Goal: Task Accomplishment & Management: Manage account settings

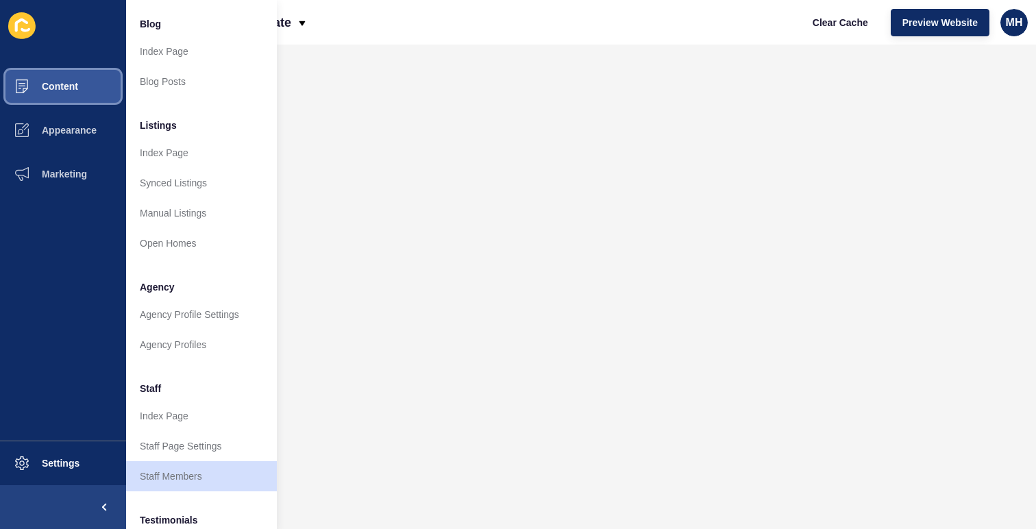
scroll to position [110, 0]
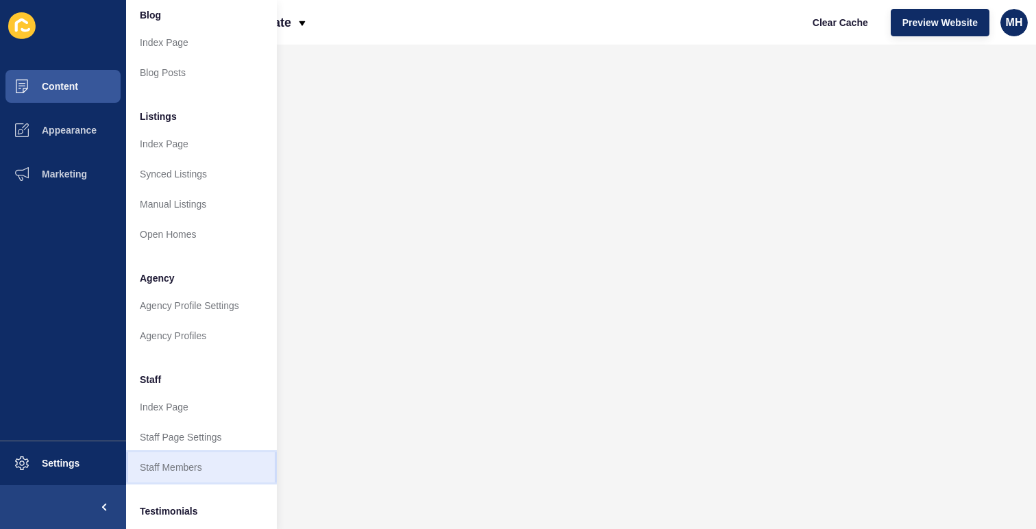
click at [195, 471] on link "Staff Members" at bounding box center [201, 467] width 151 height 30
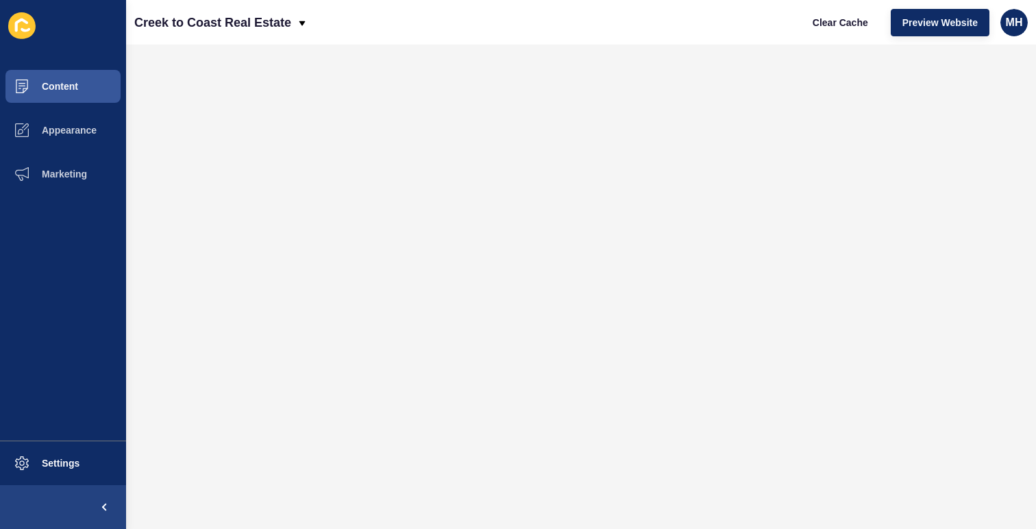
scroll to position [0, 0]
click at [942, 14] on button "Preview Website" at bounding box center [940, 22] width 99 height 27
click at [83, 71] on button "Content" at bounding box center [63, 86] width 126 height 44
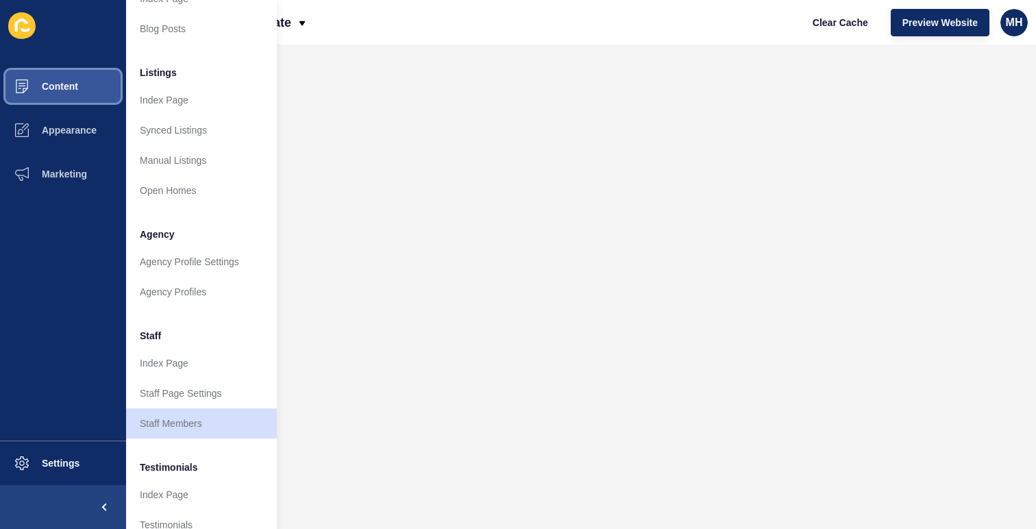
scroll to position [267, 0]
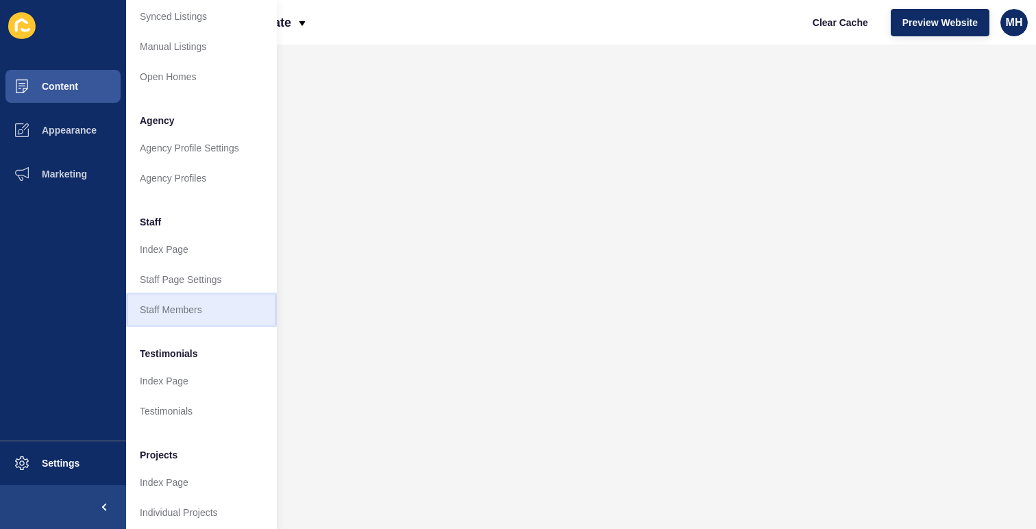
click at [210, 301] on link "Staff Members" at bounding box center [201, 310] width 151 height 30
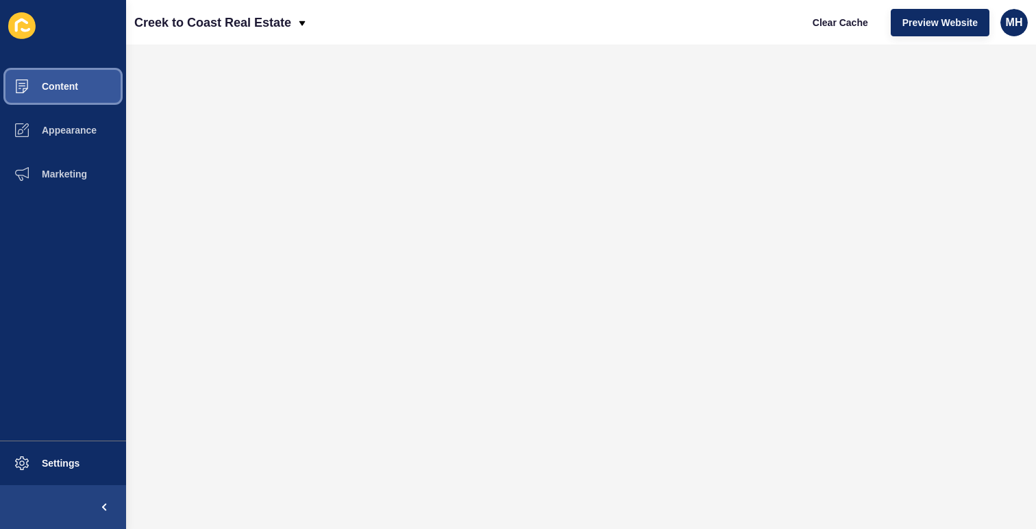
click at [81, 90] on button "Content" at bounding box center [63, 86] width 126 height 44
click at [856, 12] on button "Clear Cache" at bounding box center [840, 22] width 79 height 27
click at [64, 93] on button "Content" at bounding box center [63, 86] width 126 height 44
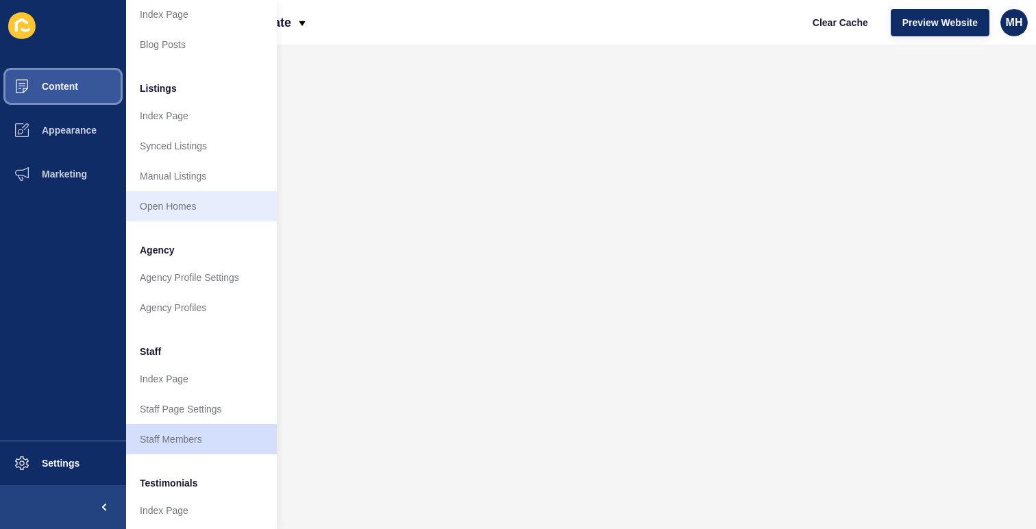
scroll to position [142, 0]
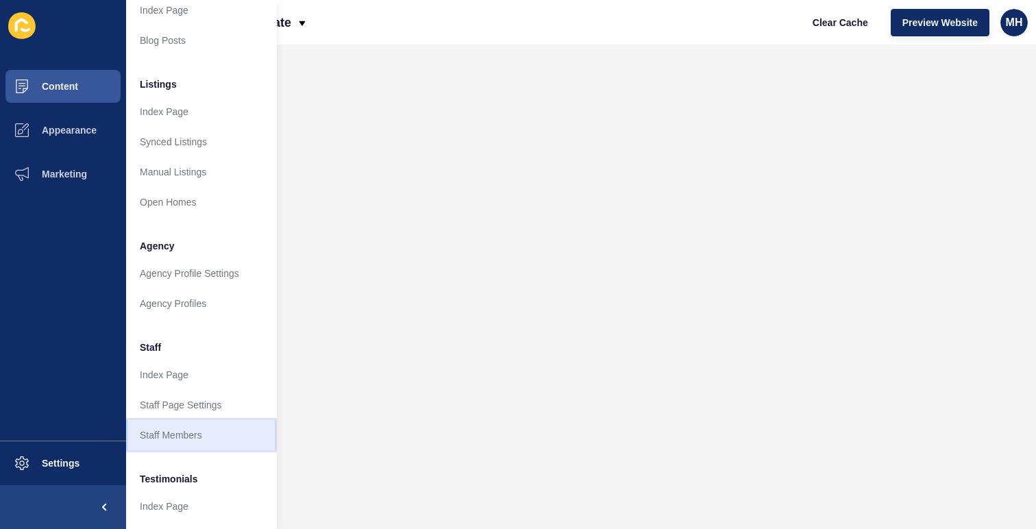
click at [195, 430] on link "Staff Members" at bounding box center [201, 435] width 151 height 30
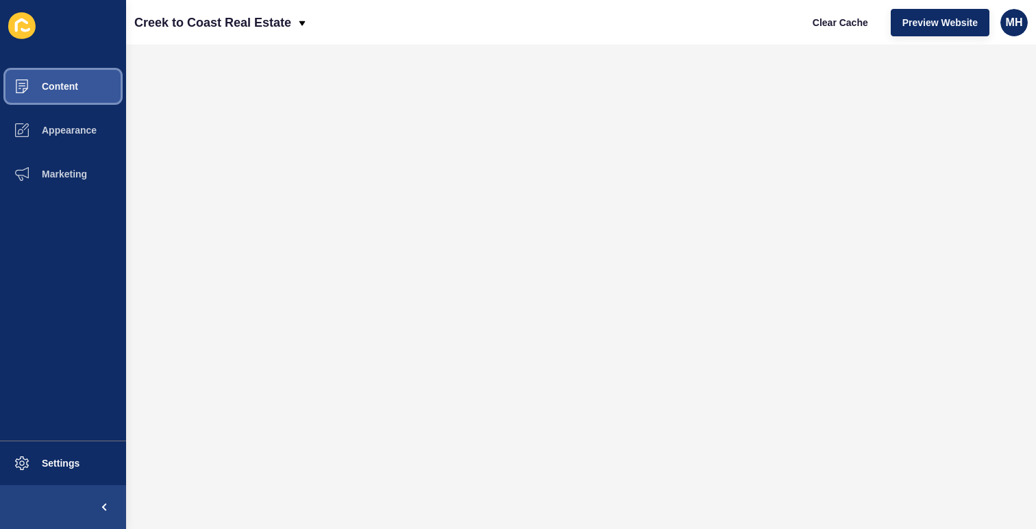
click at [88, 91] on button "Content" at bounding box center [63, 86] width 126 height 44
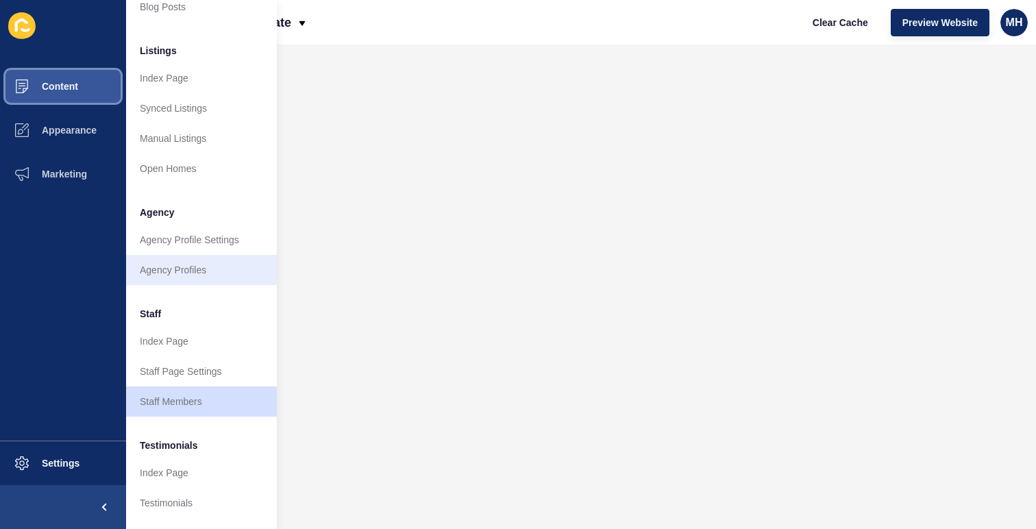
scroll to position [188, 0]
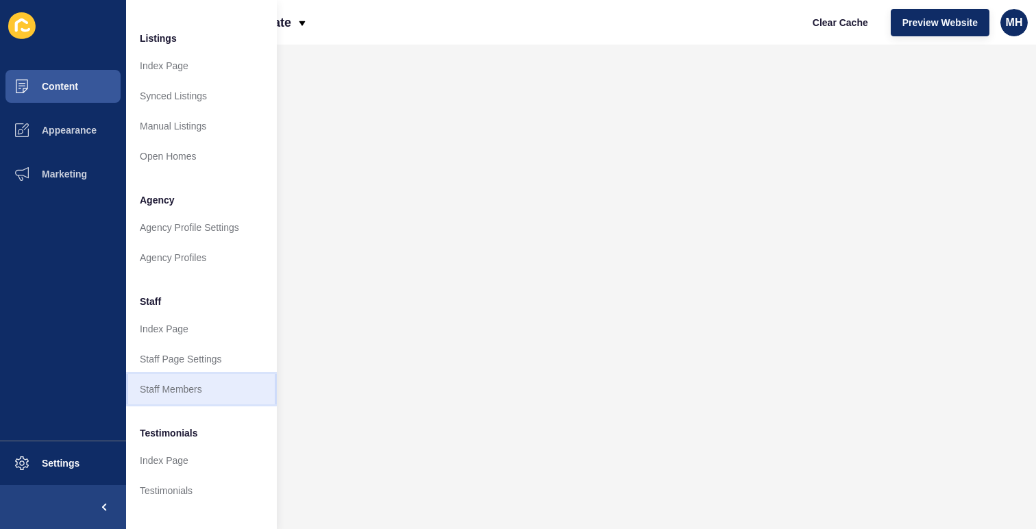
click at [205, 384] on link "Staff Members" at bounding box center [201, 389] width 151 height 30
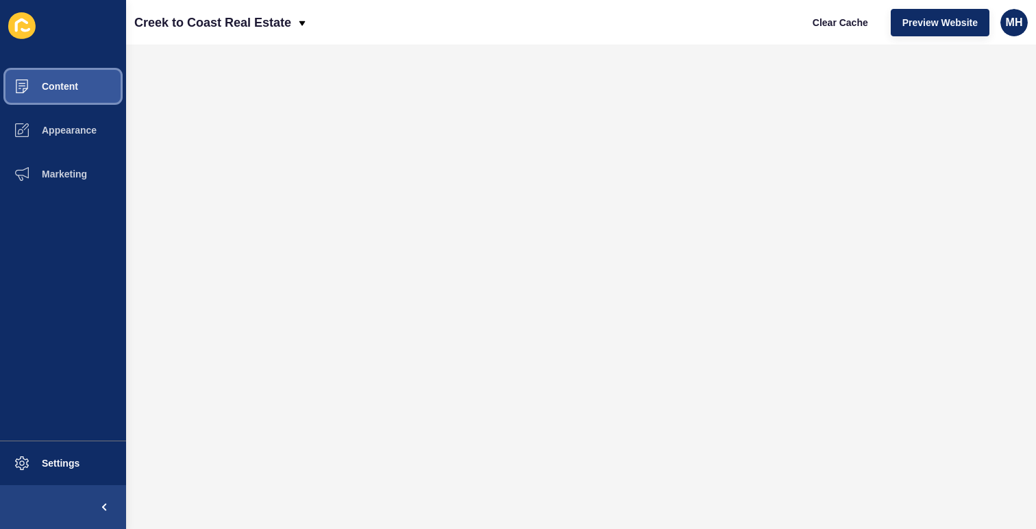
click at [79, 79] on button "Content" at bounding box center [63, 86] width 126 height 44
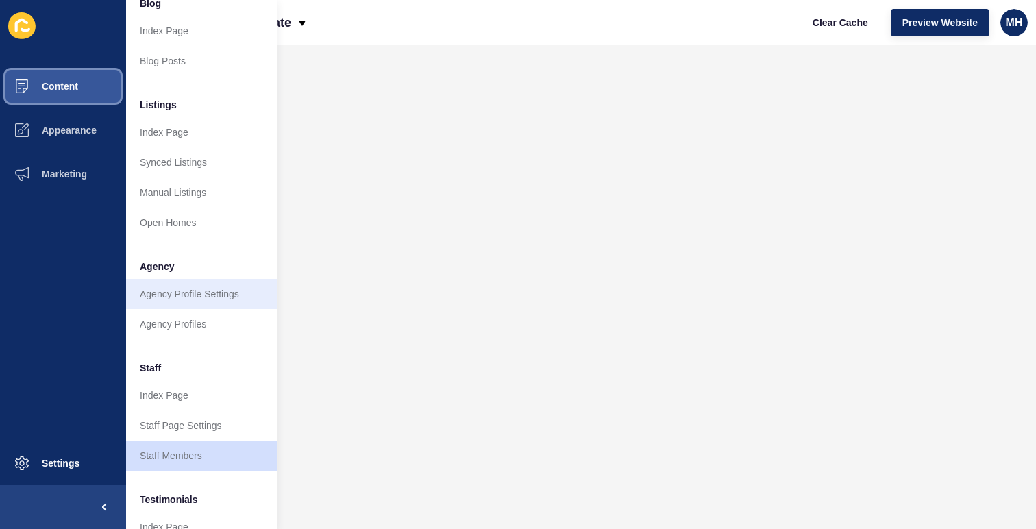
scroll to position [148, 0]
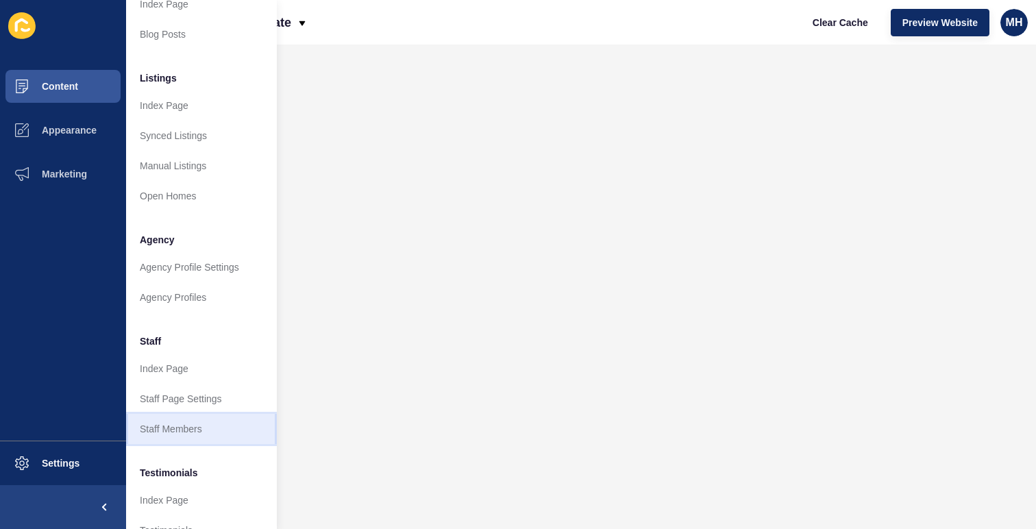
click at [205, 432] on link "Staff Members" at bounding box center [201, 429] width 151 height 30
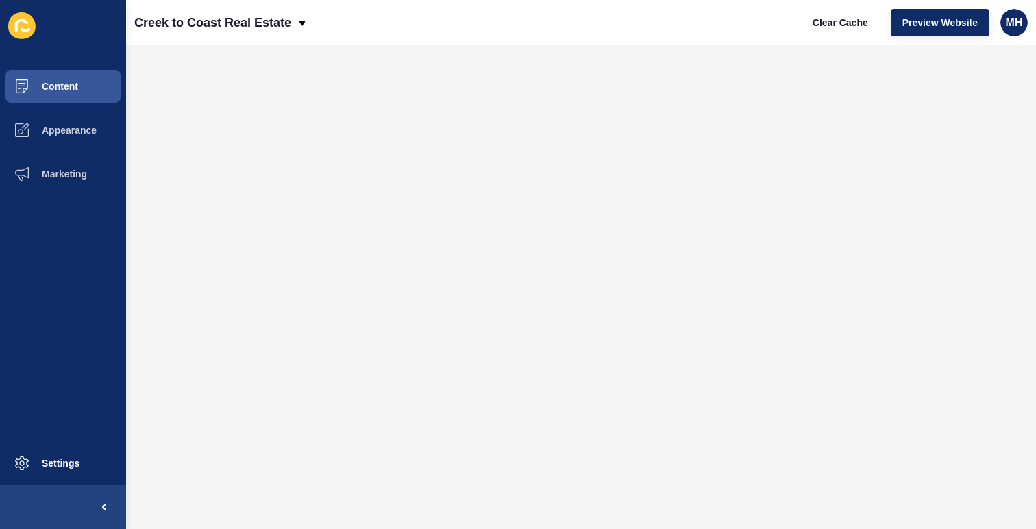
scroll to position [0, 0]
click at [87, 91] on button "Content" at bounding box center [63, 86] width 126 height 44
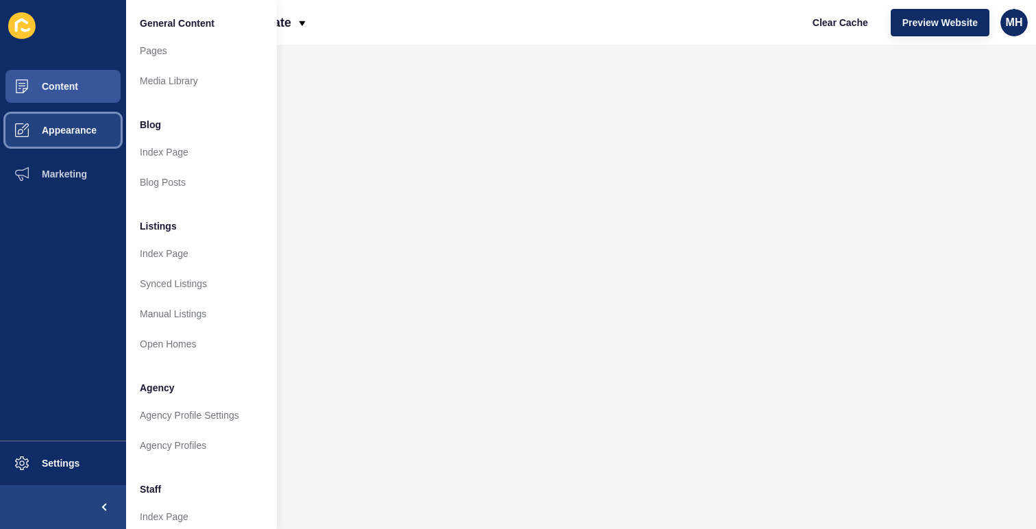
click at [75, 129] on span "Appearance" at bounding box center [47, 130] width 99 height 11
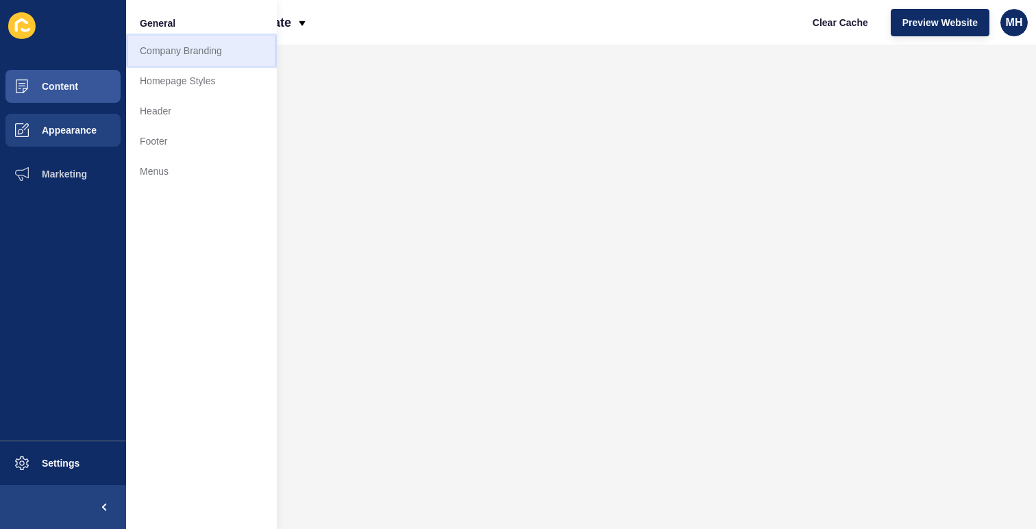
click at [198, 51] on link "Company Branding" at bounding box center [201, 51] width 151 height 30
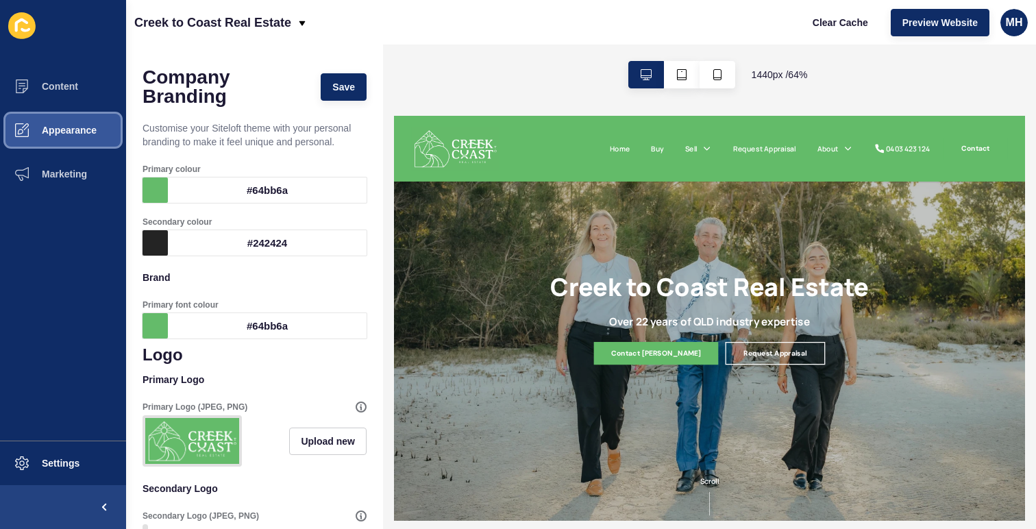
click at [96, 121] on button "Appearance" at bounding box center [63, 130] width 126 height 44
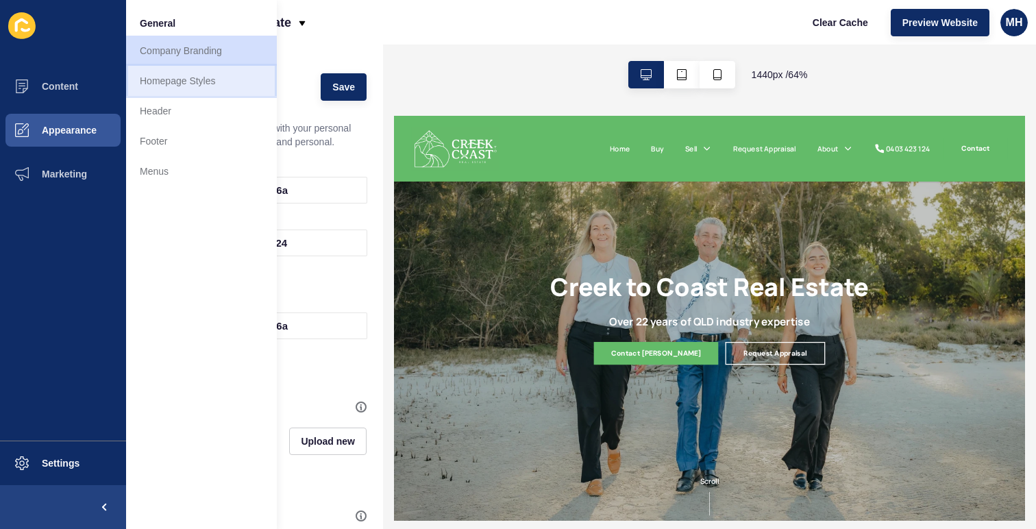
click at [204, 90] on link "Homepage Styles" at bounding box center [201, 81] width 151 height 30
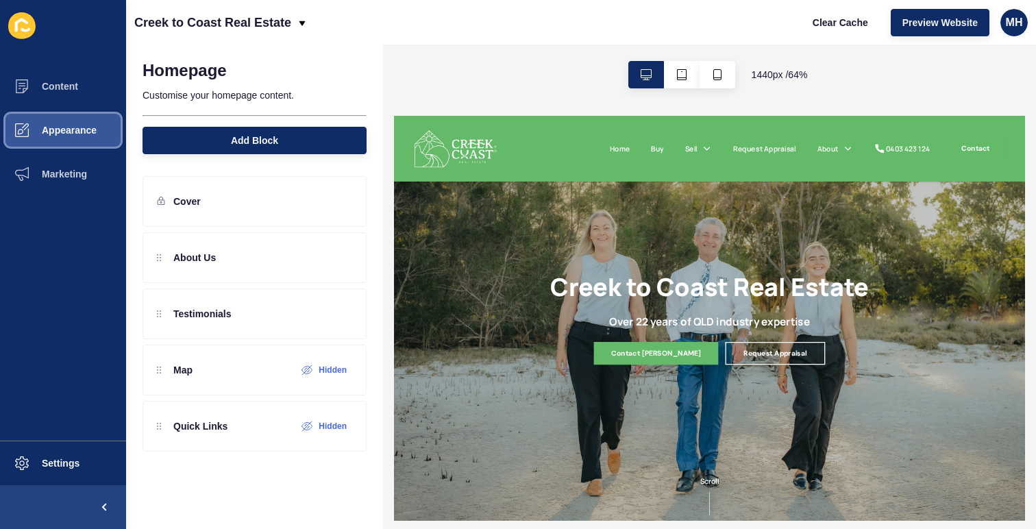
click at [103, 135] on button "Appearance" at bounding box center [63, 130] width 126 height 44
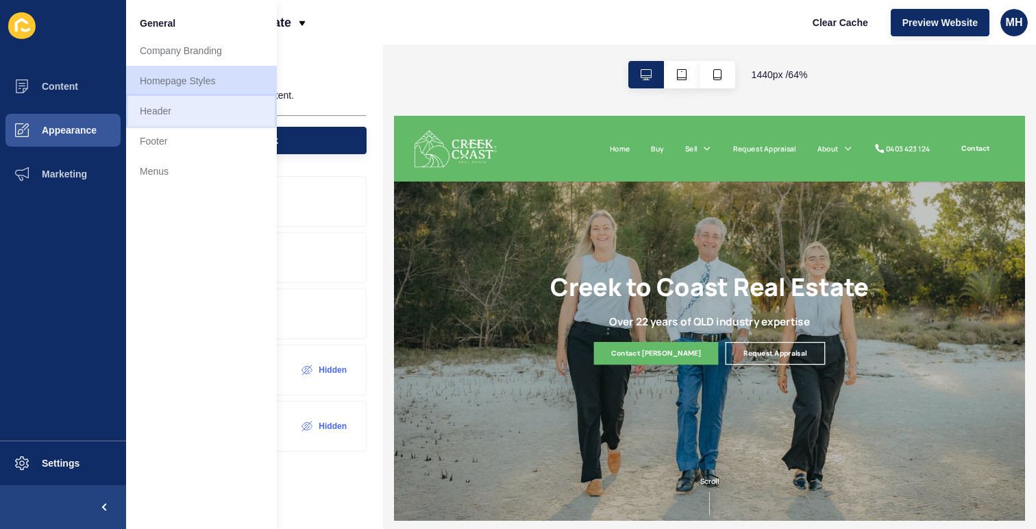
click at [212, 117] on link "Header" at bounding box center [201, 111] width 151 height 30
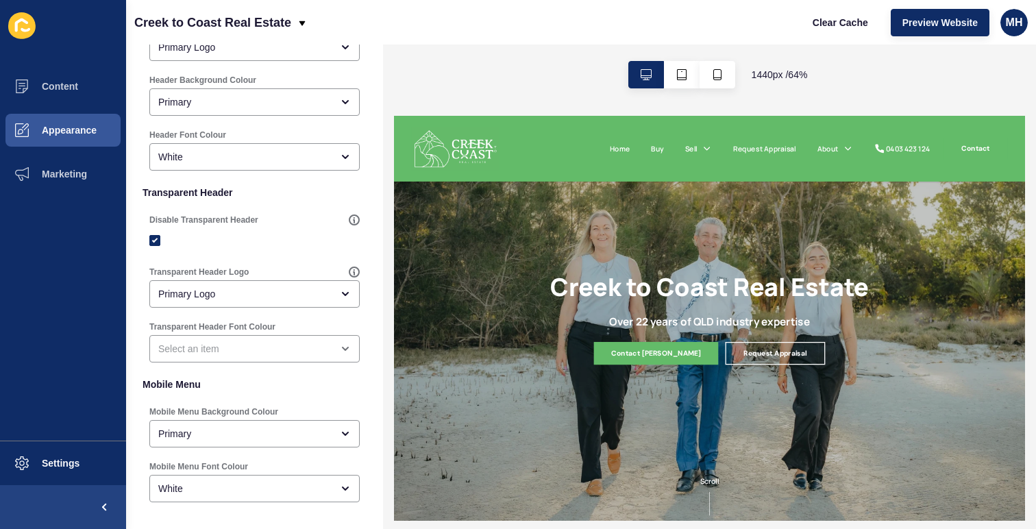
scroll to position [342, 0]
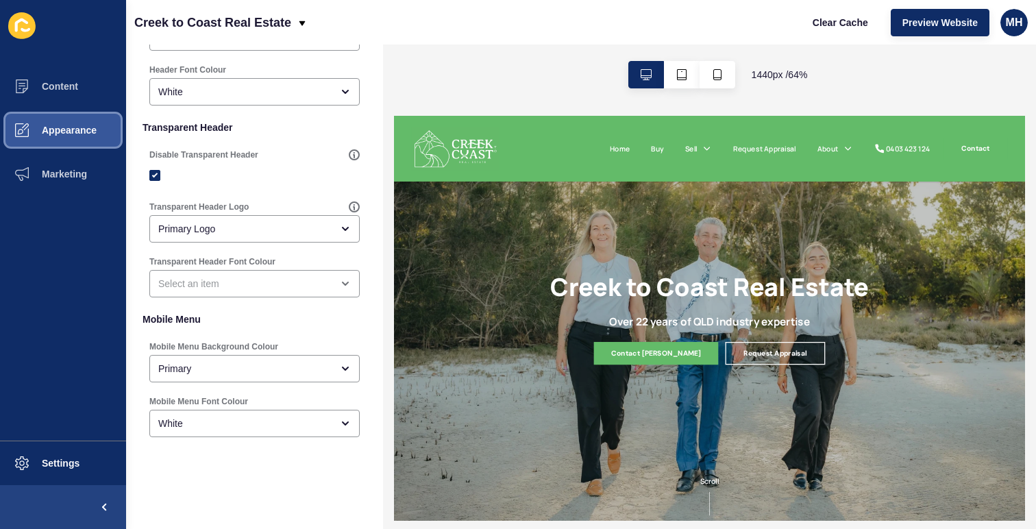
click at [99, 136] on button "Appearance" at bounding box center [63, 130] width 126 height 44
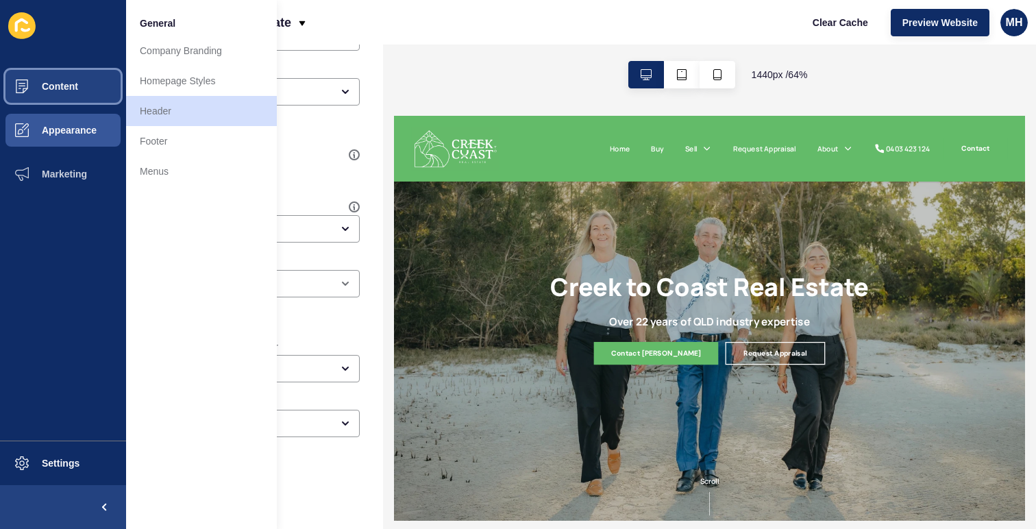
click at [91, 84] on button "Content" at bounding box center [63, 86] width 126 height 44
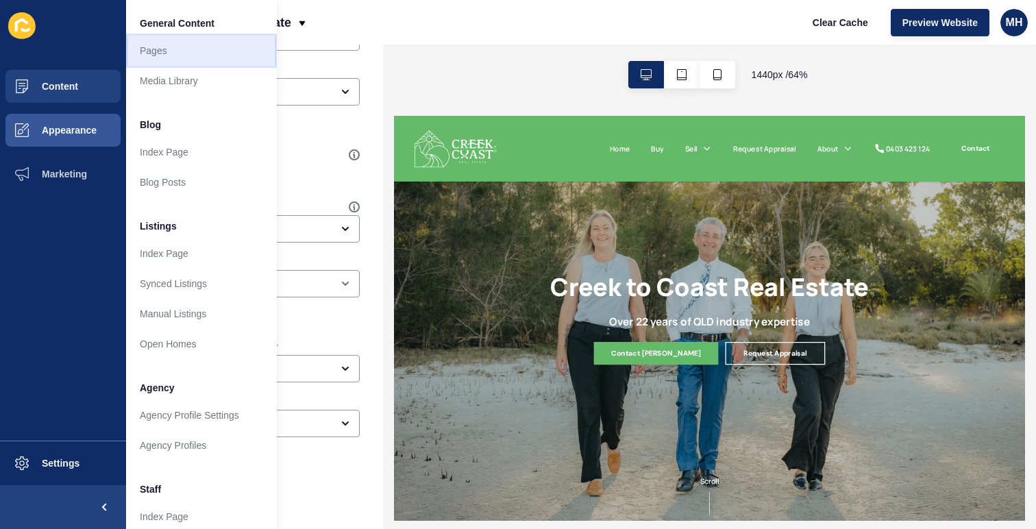
click at [176, 59] on link "Pages" at bounding box center [201, 51] width 151 height 30
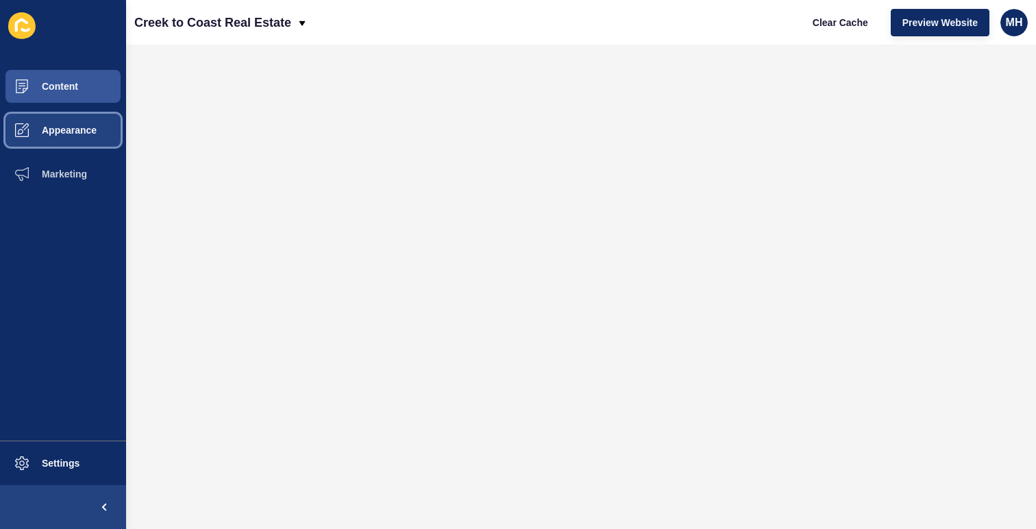
click at [87, 132] on span "Appearance" at bounding box center [47, 130] width 99 height 11
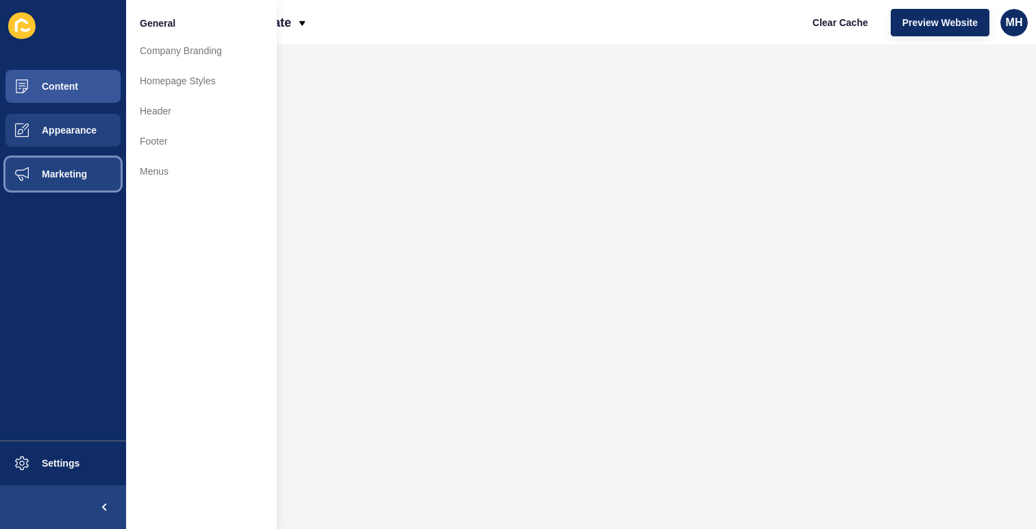
click at [71, 173] on span "Marketing" at bounding box center [42, 174] width 89 height 11
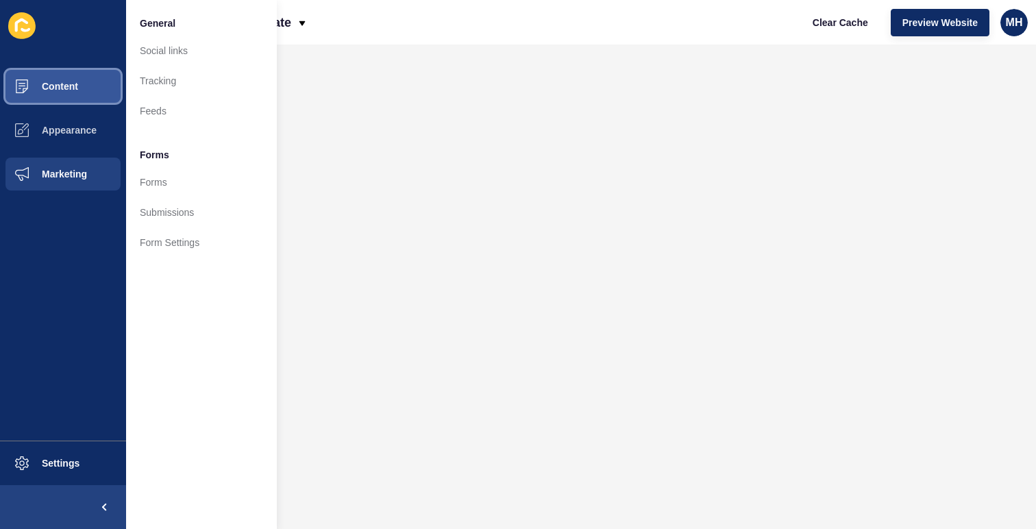
click at [88, 97] on button "Content" at bounding box center [63, 86] width 126 height 44
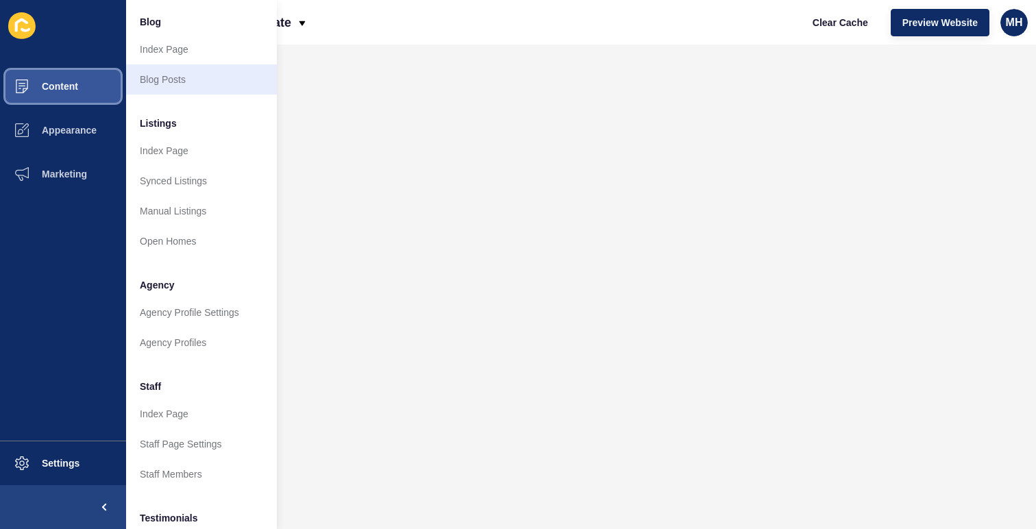
scroll to position [103, 0]
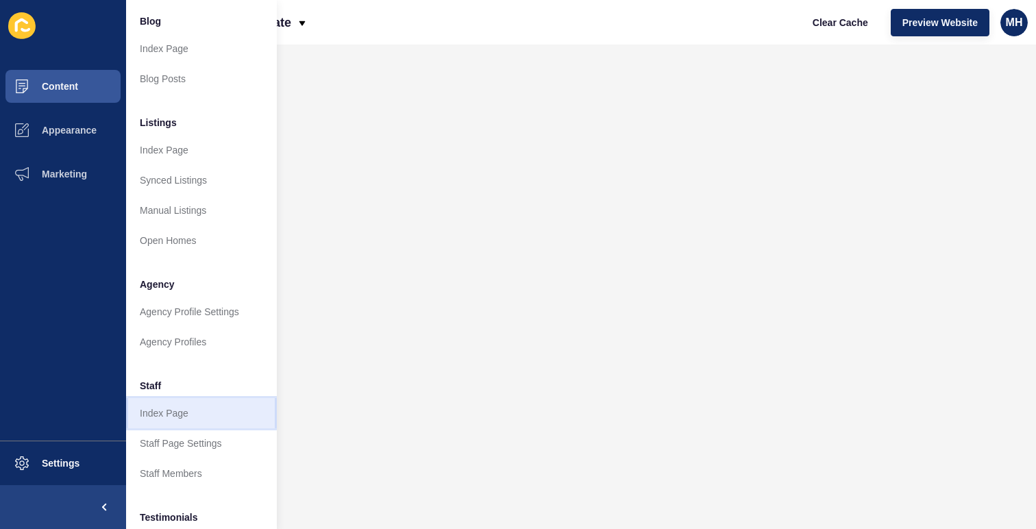
click at [176, 406] on link "Index Page" at bounding box center [201, 413] width 151 height 30
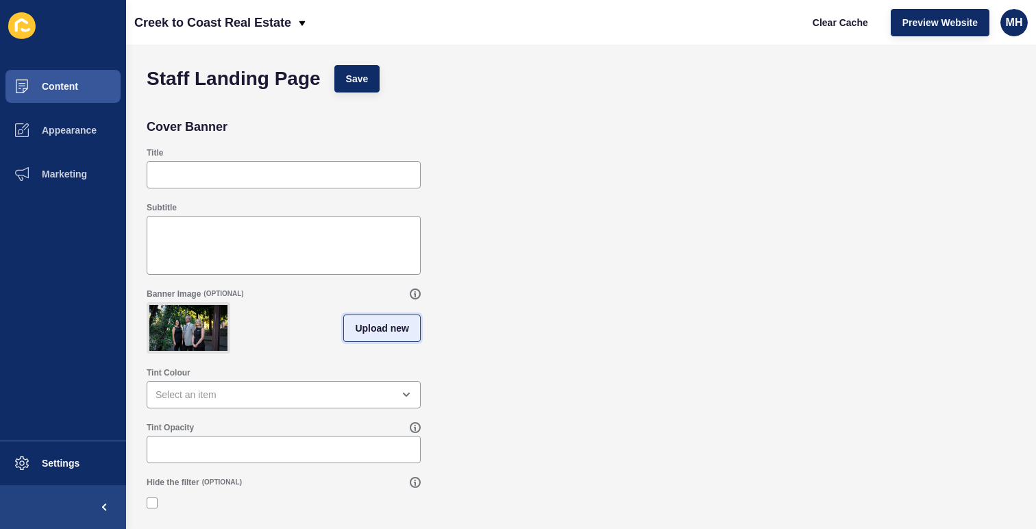
click at [365, 331] on span "Upload new" at bounding box center [382, 328] width 54 height 14
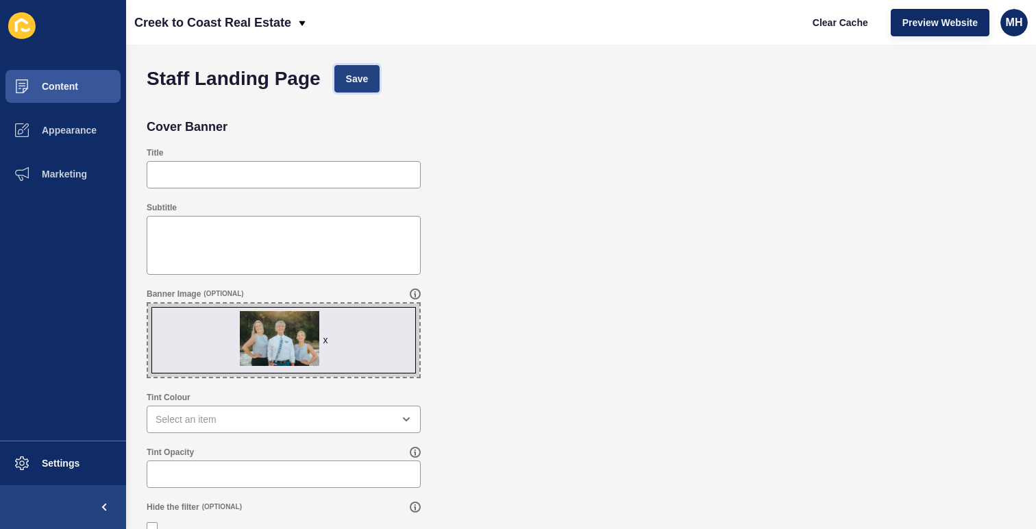
click at [374, 80] on button "Save" at bounding box center [357, 78] width 46 height 27
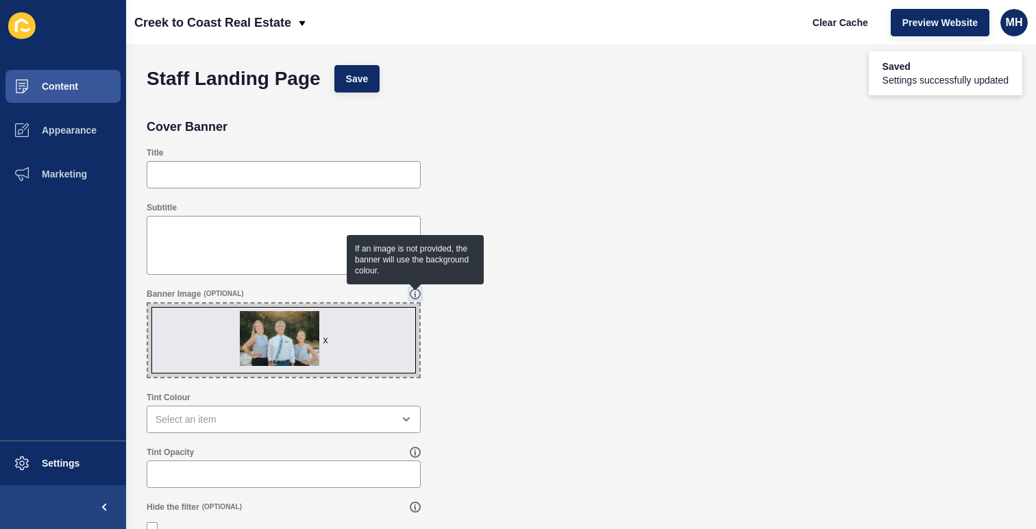
click at [413, 297] on icon at bounding box center [415, 294] width 11 height 11
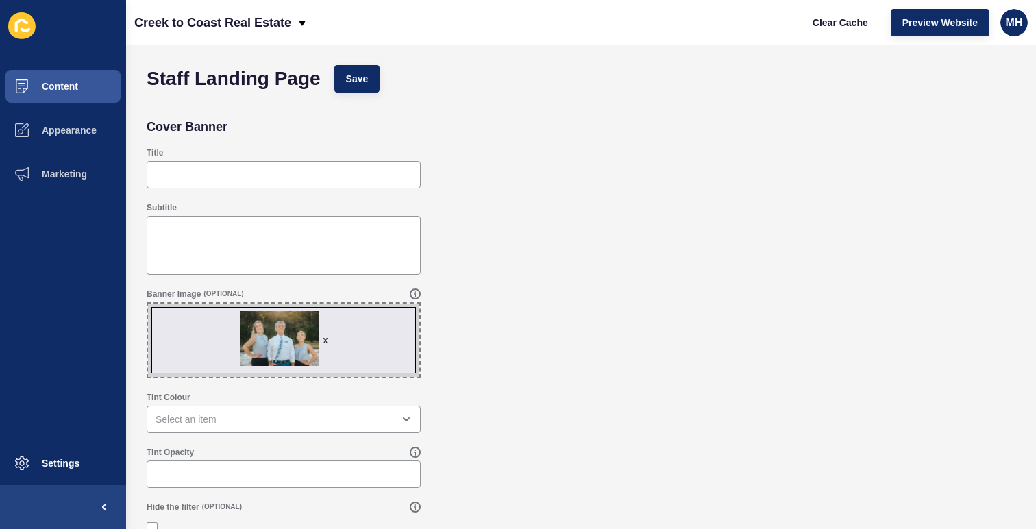
click at [445, 330] on div "Banner Image (OPTIONAL) x Drag or click to upload" at bounding box center [581, 333] width 883 height 103
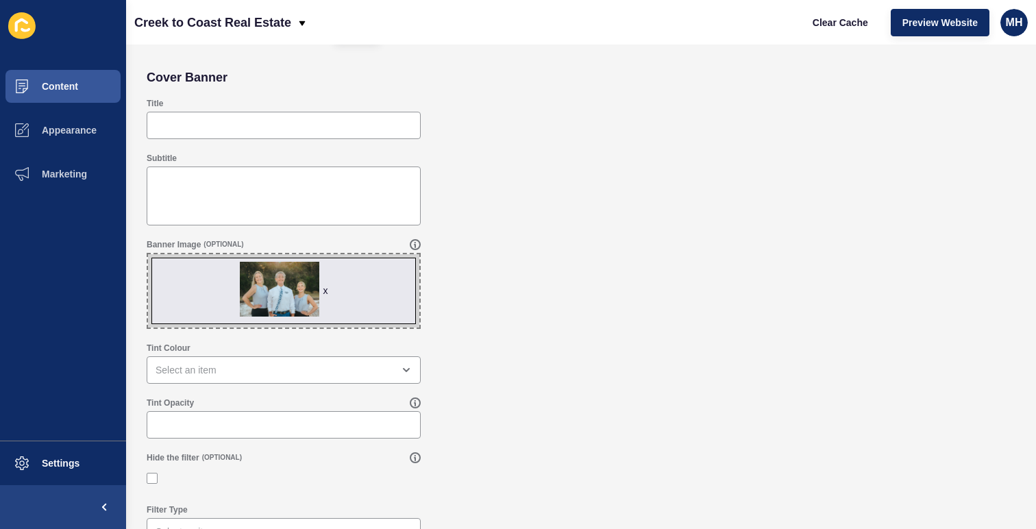
scroll to position [127, 0]
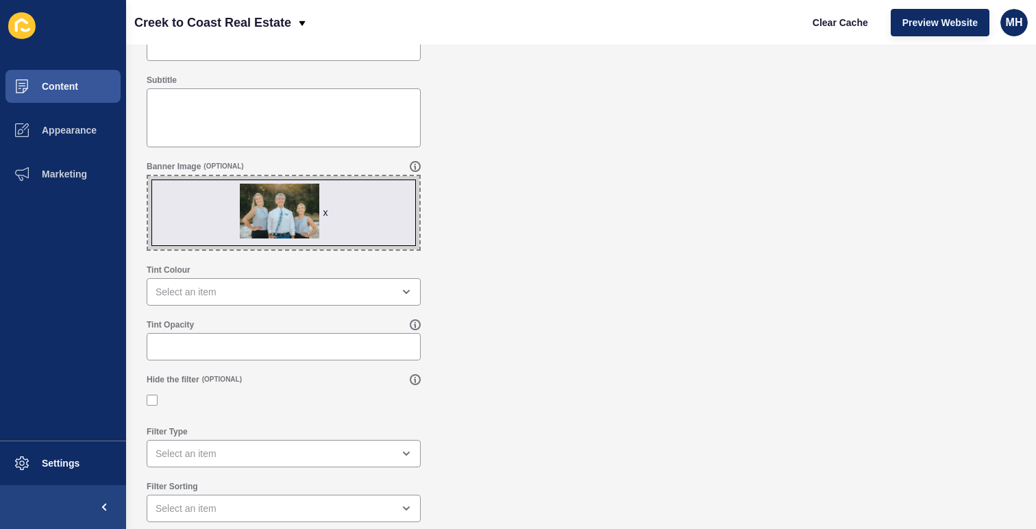
click at [324, 215] on div "x" at bounding box center [325, 213] width 5 height 14
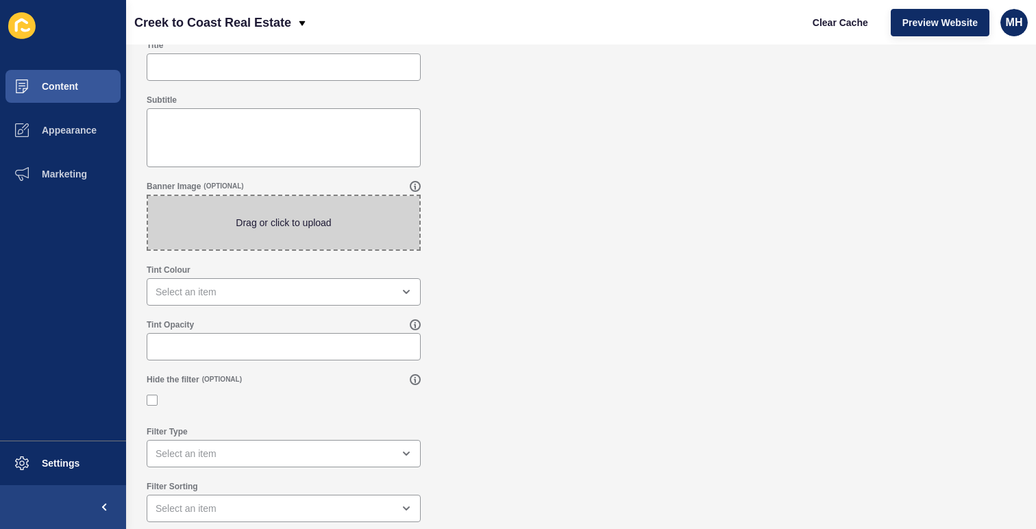
click at [294, 220] on span at bounding box center [283, 222] width 271 height 53
click at [148, 196] on input "Drag or click to upload" at bounding box center [148, 196] width 0 height 0
type input "C:\fakepath\P.jpg"
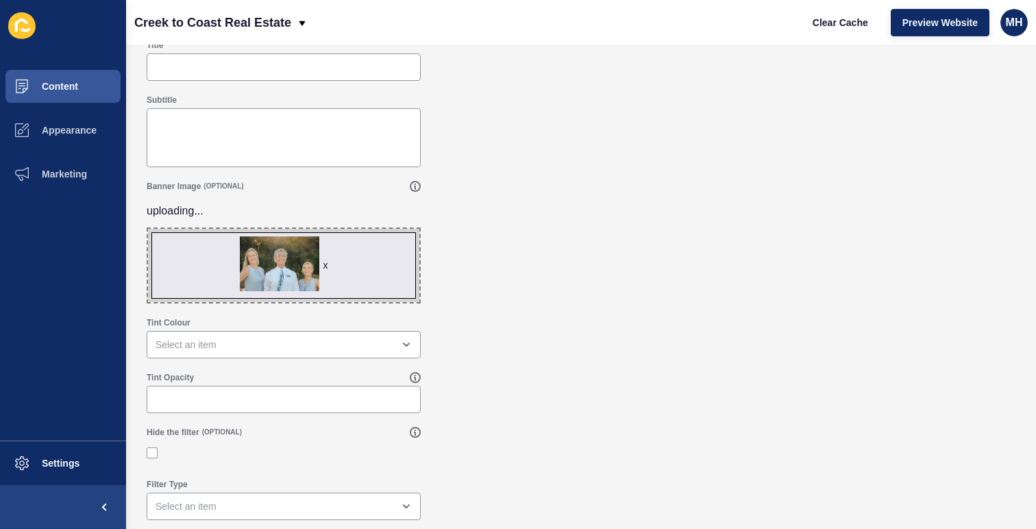
scroll to position [0, 0]
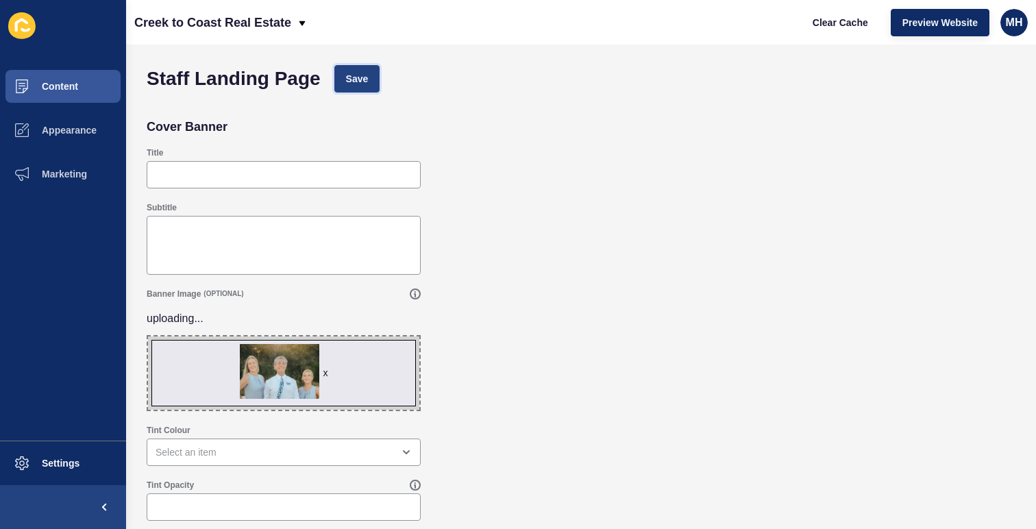
click at [360, 84] on span "Save" at bounding box center [357, 79] width 23 height 14
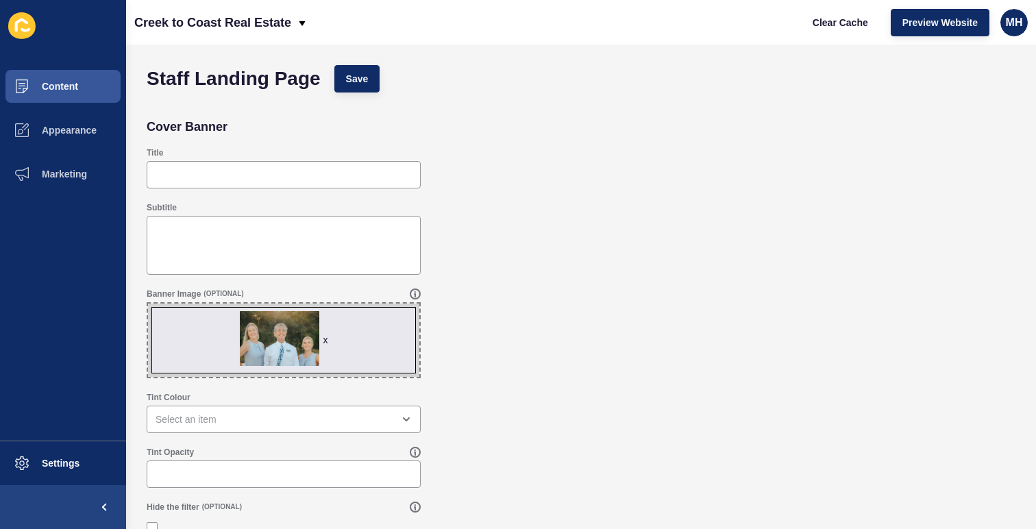
click at [328, 341] on div "x" at bounding box center [325, 340] width 5 height 14
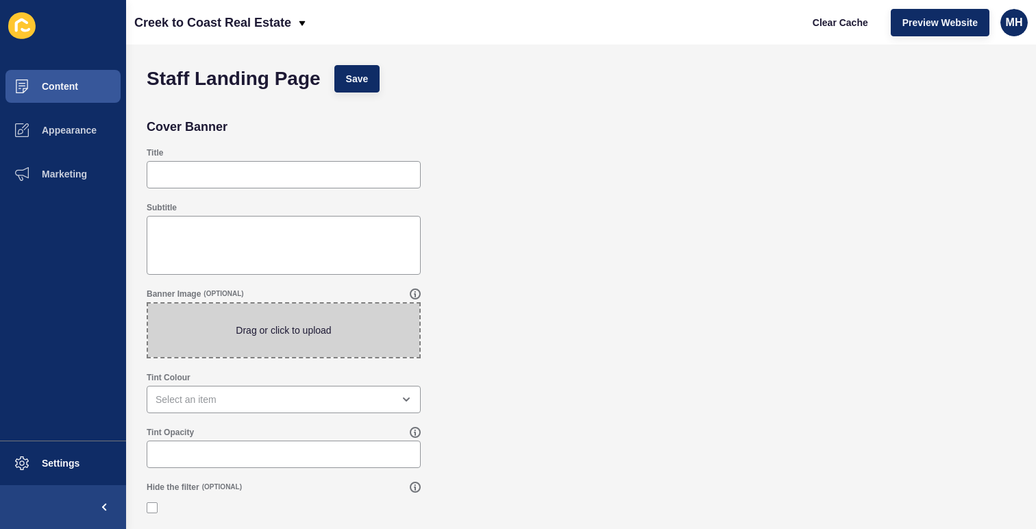
click at [293, 341] on span at bounding box center [283, 330] width 271 height 53
click at [148, 304] on input "Drag or click to upload" at bounding box center [148, 304] width 0 height 0
type input "C:\fakepath\Creek-to-coast-team.png"
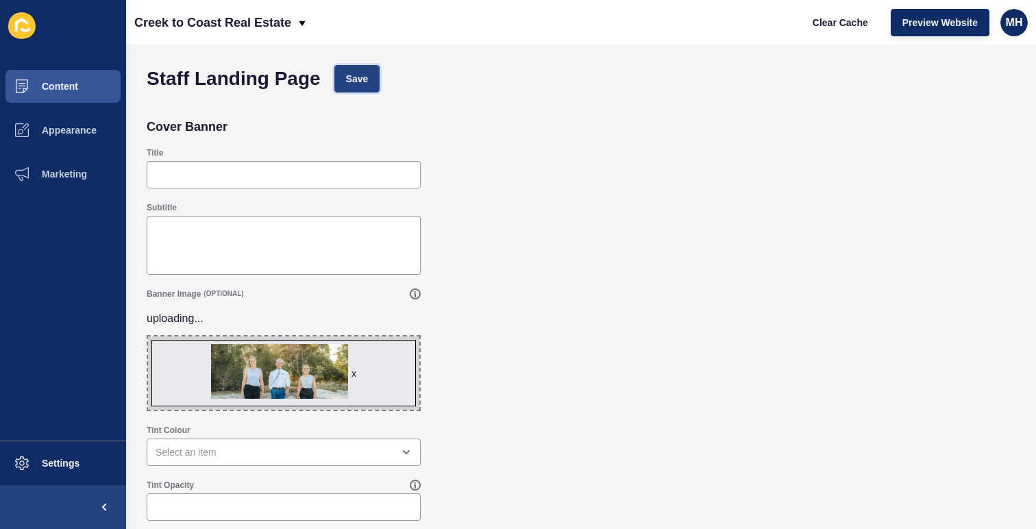
click at [348, 76] on span "Save" at bounding box center [357, 79] width 23 height 14
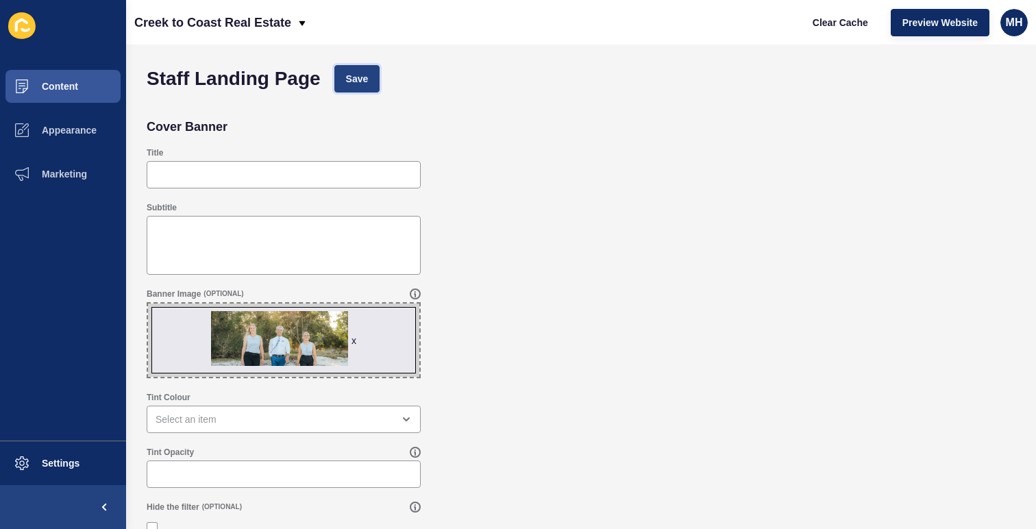
click at [368, 72] on span "Save" at bounding box center [357, 79] width 23 height 14
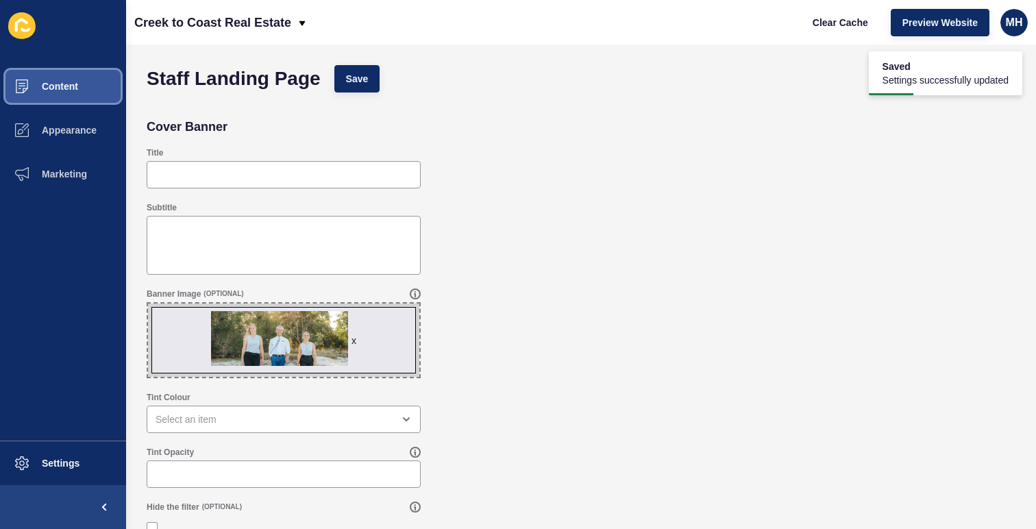
click at [82, 90] on button "Content" at bounding box center [63, 86] width 126 height 44
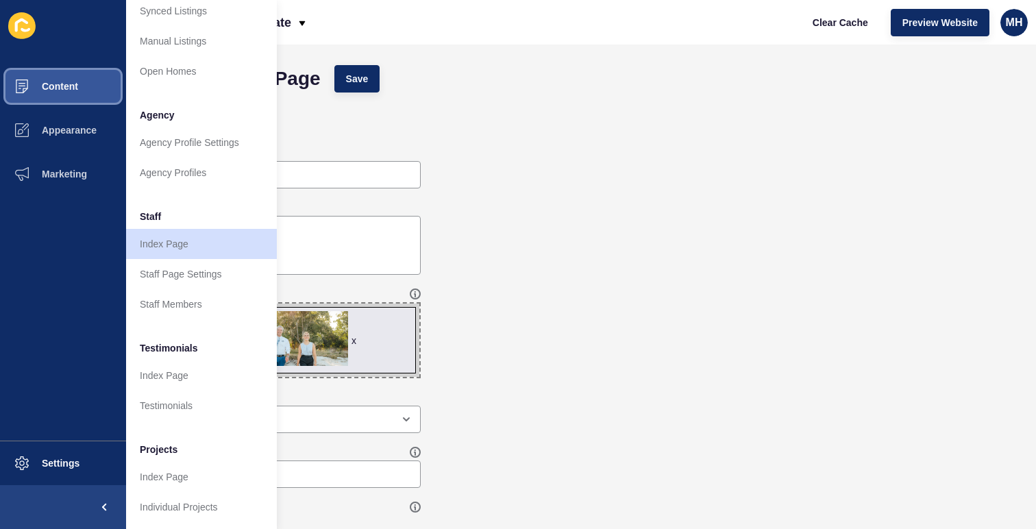
scroll to position [274, 0]
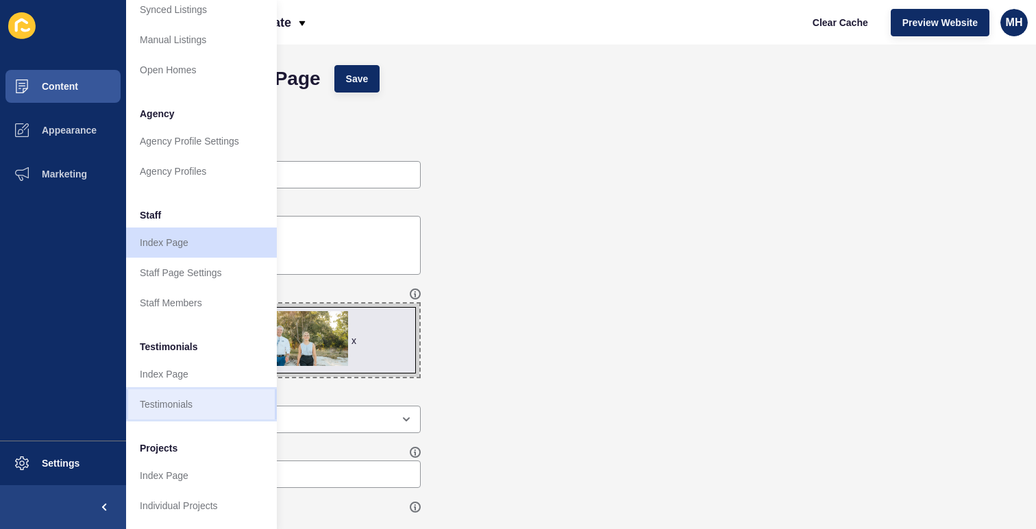
click at [180, 390] on link "Testimonials" at bounding box center [201, 404] width 151 height 30
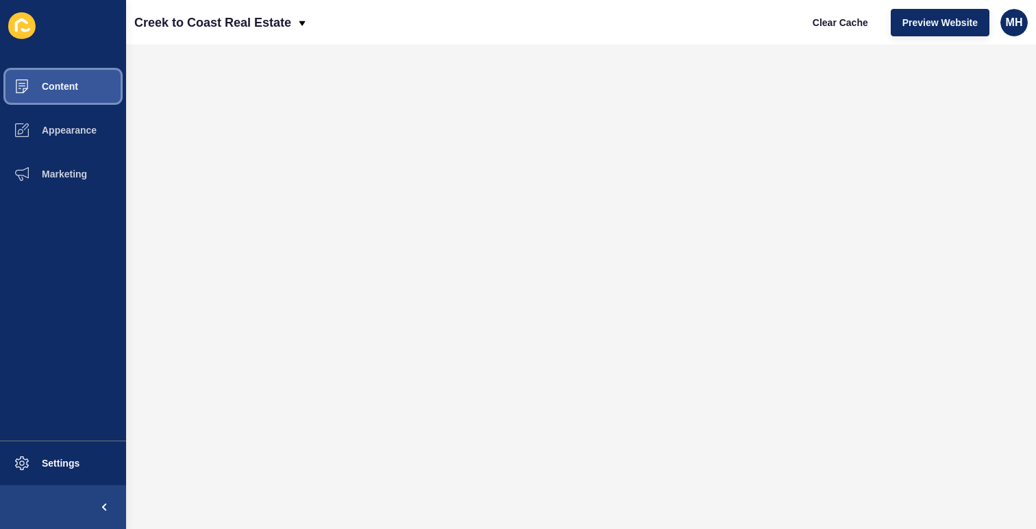
click at [97, 88] on button "Content" at bounding box center [63, 86] width 126 height 44
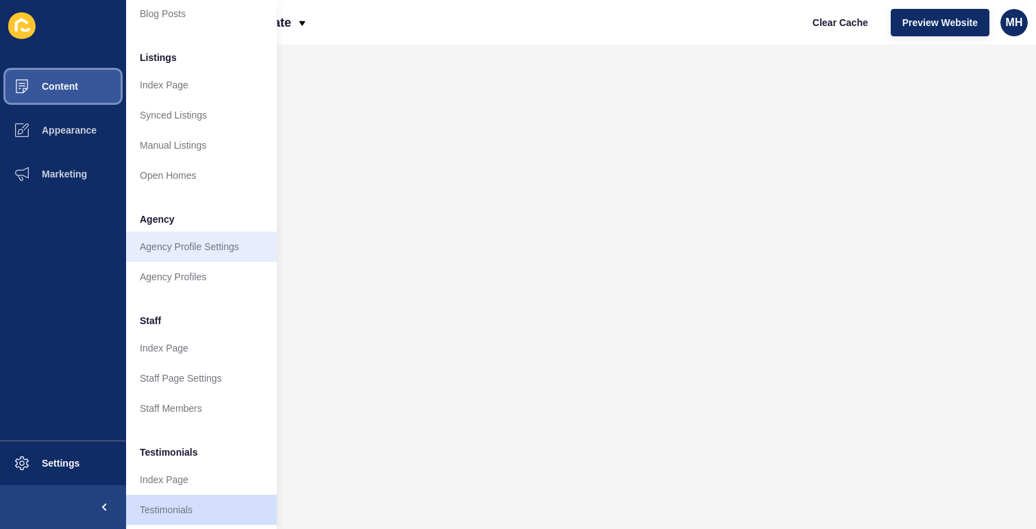
scroll to position [274, 0]
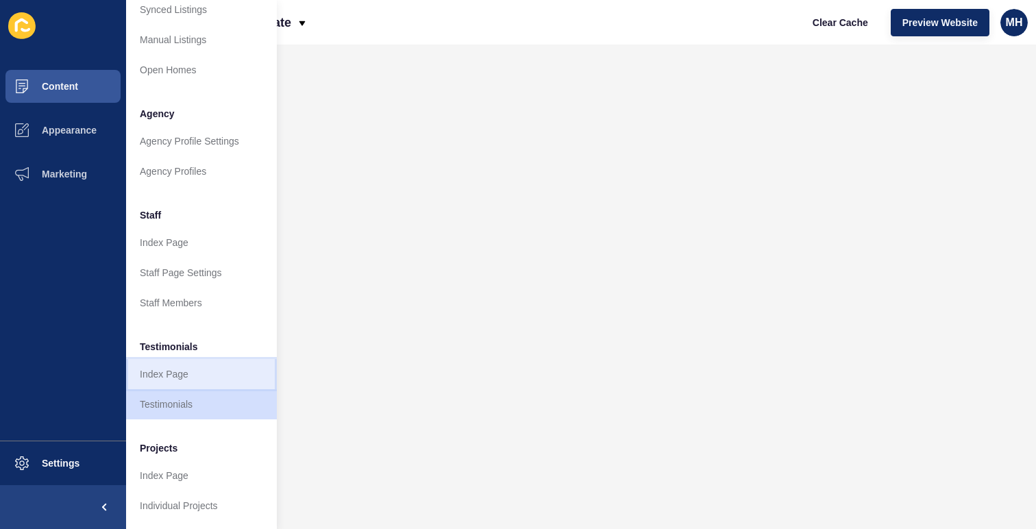
click at [188, 373] on link "Index Page" at bounding box center [201, 374] width 151 height 30
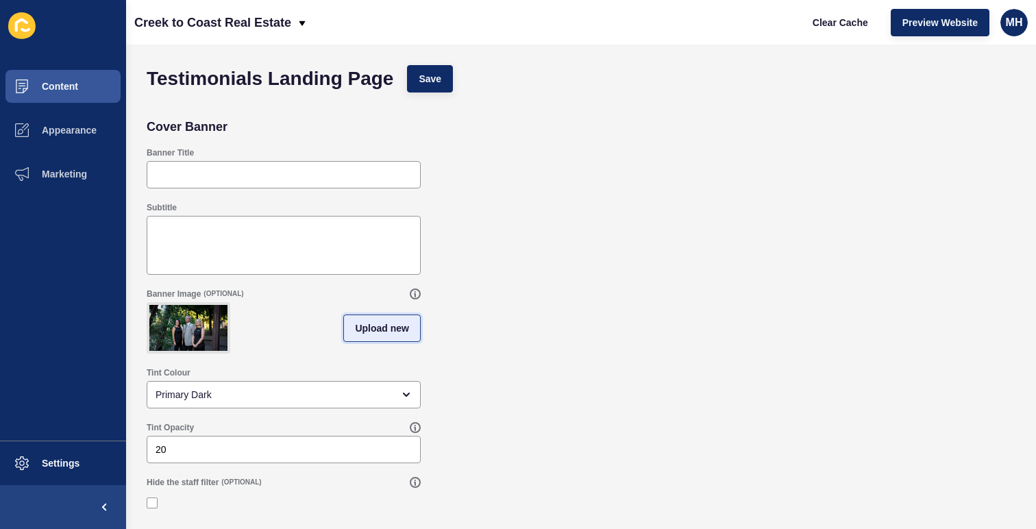
click at [378, 335] on button "Upload new" at bounding box center [381, 328] width 77 height 27
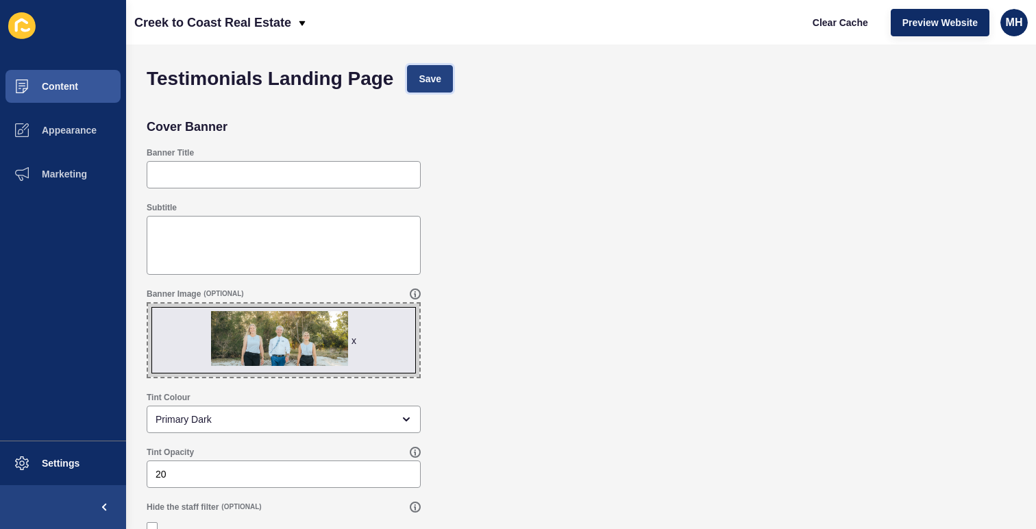
click at [435, 80] on span "Save" at bounding box center [430, 79] width 23 height 14
click at [432, 87] on button "Save" at bounding box center [430, 78] width 46 height 27
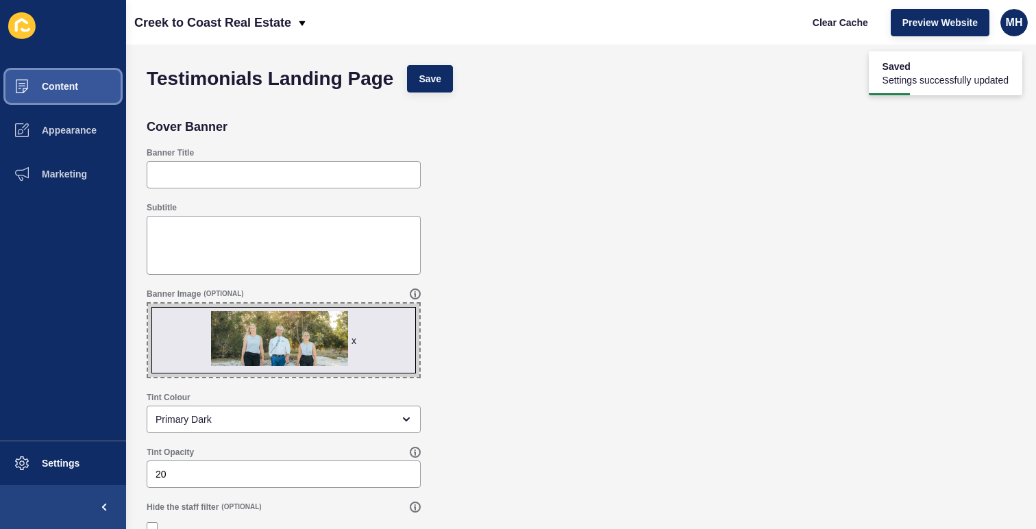
click at [49, 86] on span "Content" at bounding box center [38, 86] width 80 height 11
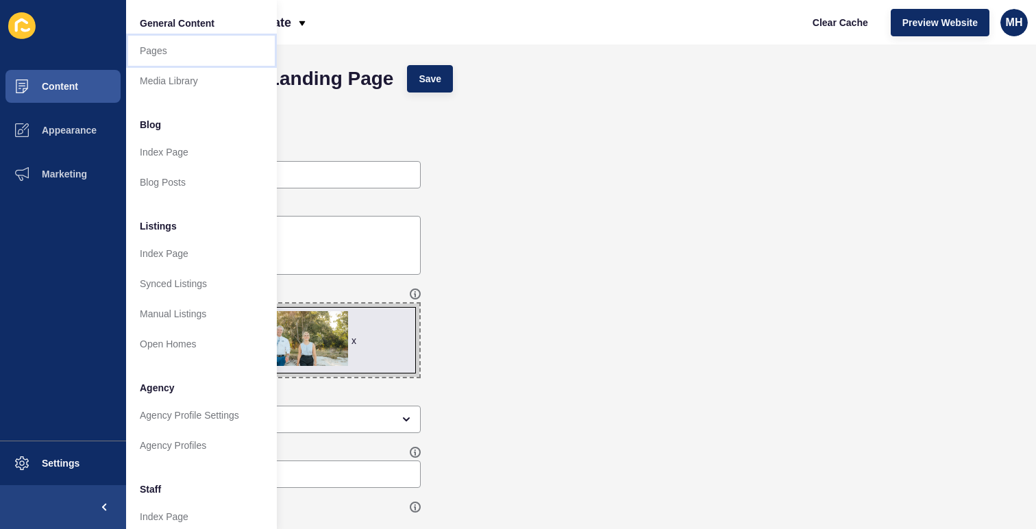
click at [180, 53] on link "Pages" at bounding box center [201, 51] width 151 height 30
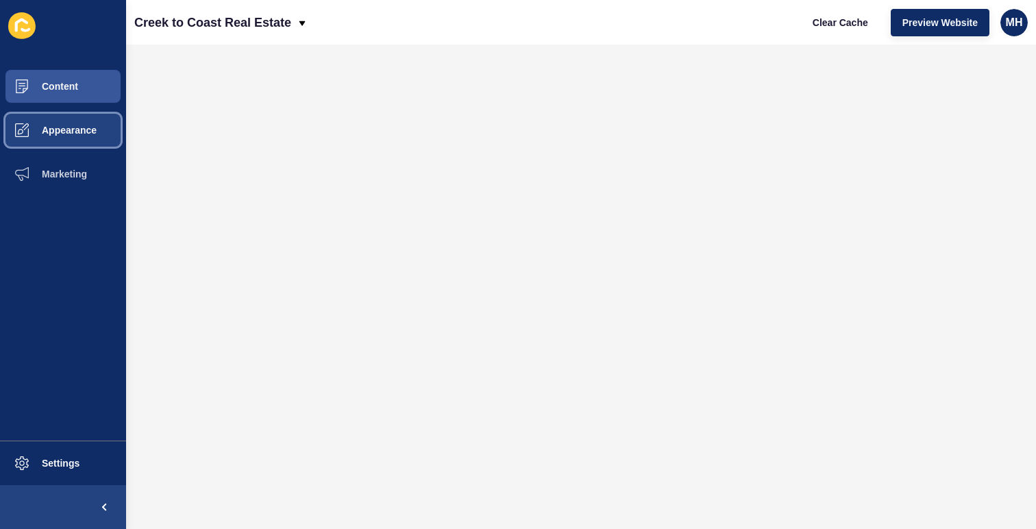
click at [84, 134] on span "Appearance" at bounding box center [47, 130] width 99 height 11
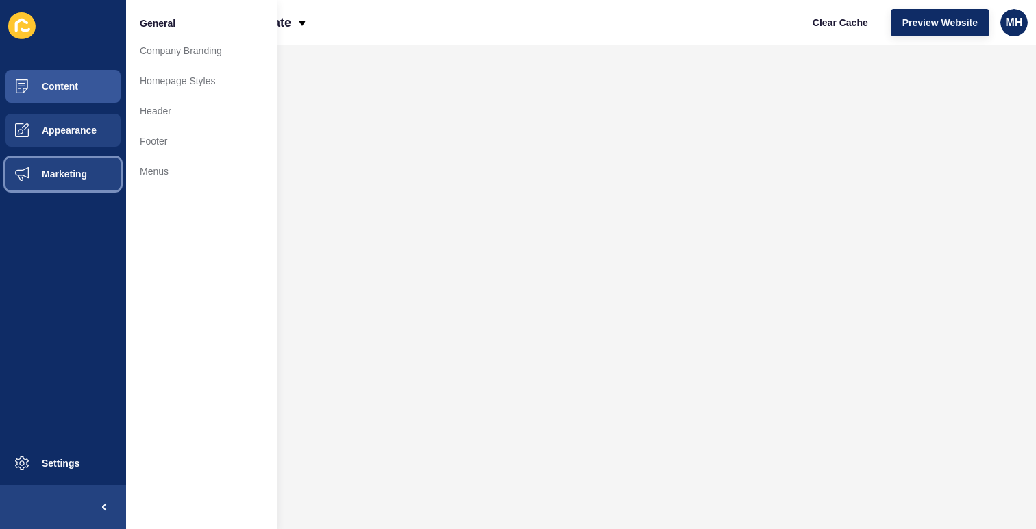
click at [75, 178] on span "Marketing" at bounding box center [42, 174] width 89 height 11
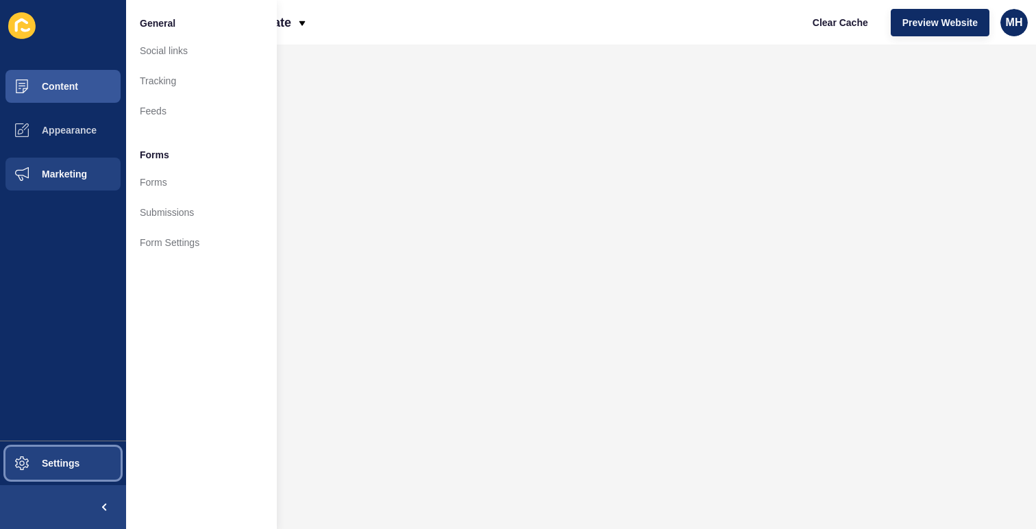
click at [62, 461] on span "Settings" at bounding box center [39, 463] width 82 height 11
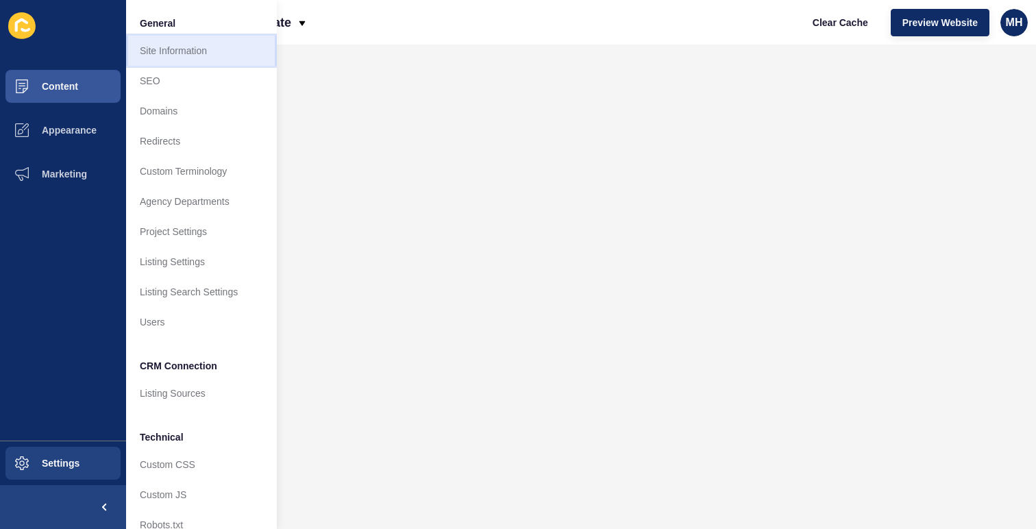
click at [195, 56] on link "Site Information" at bounding box center [201, 51] width 151 height 30
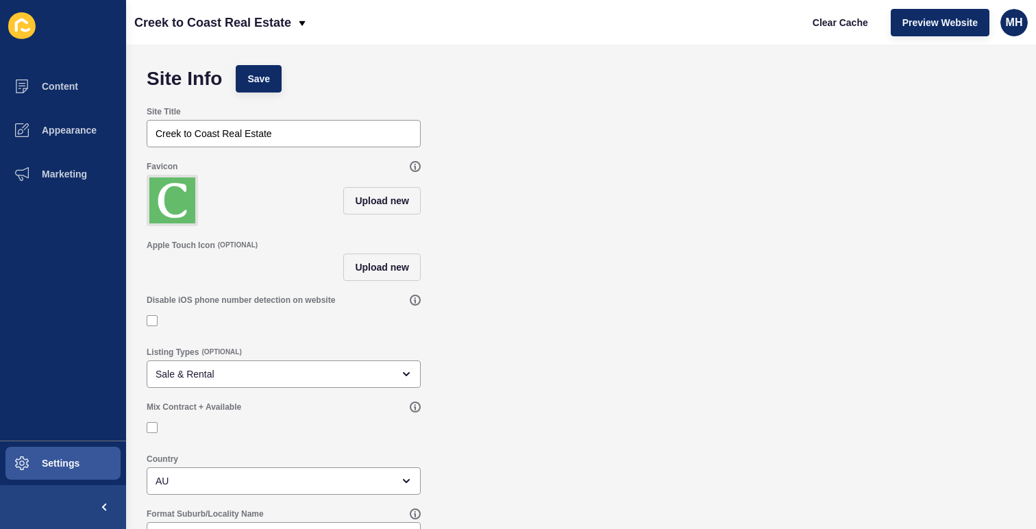
scroll to position [27, 0]
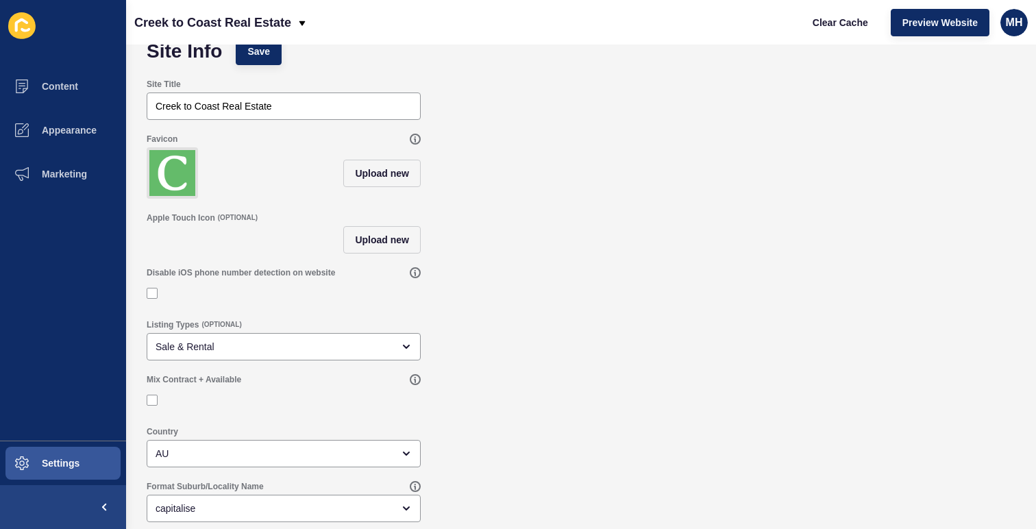
click at [495, 389] on div "Mix Contract + Available" at bounding box center [581, 393] width 883 height 52
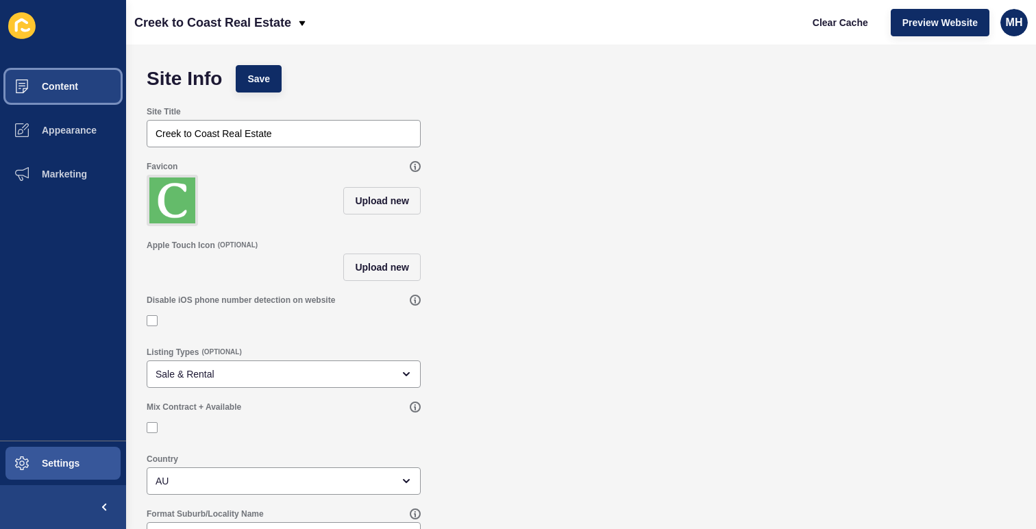
click at [79, 93] on button "Content" at bounding box center [63, 86] width 126 height 44
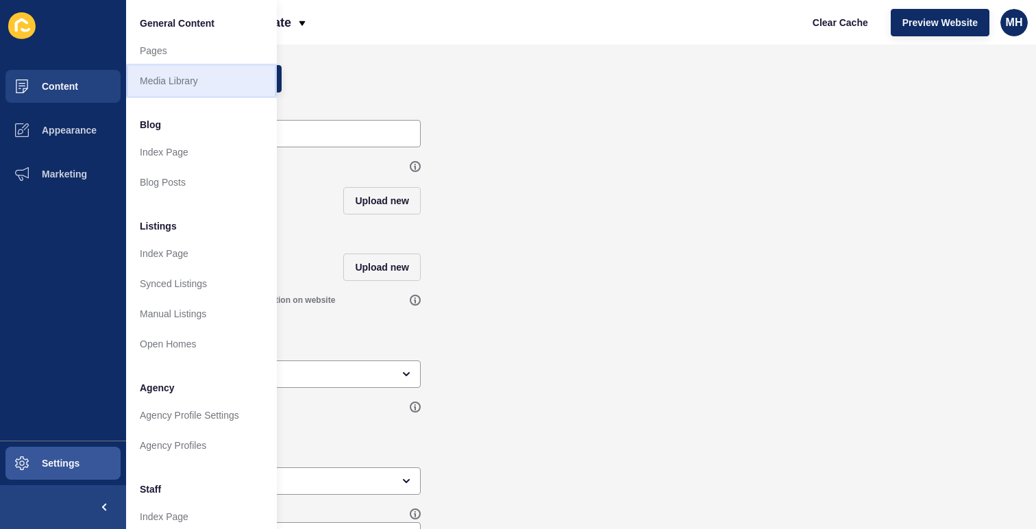
click at [183, 80] on link "Media Library" at bounding box center [201, 81] width 151 height 30
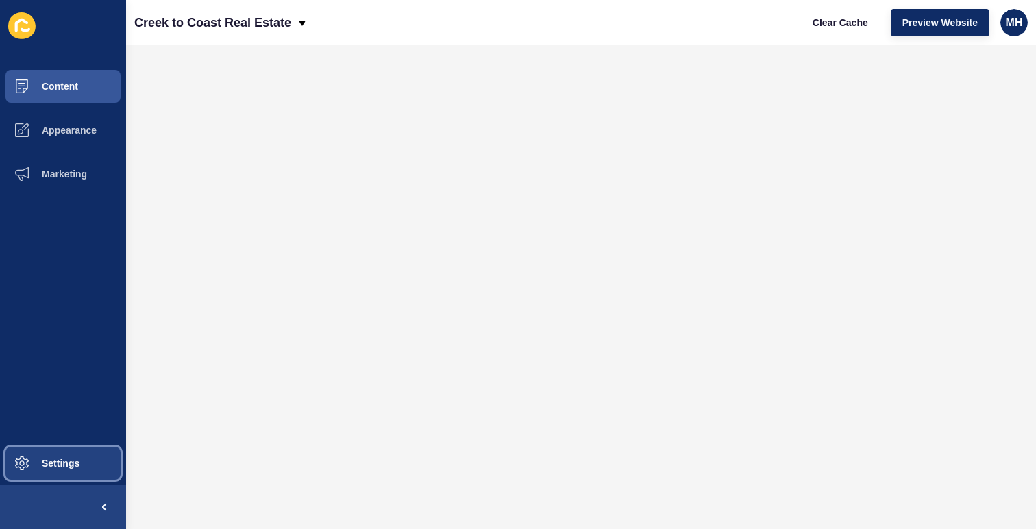
click at [51, 458] on span "Settings" at bounding box center [39, 463] width 82 height 11
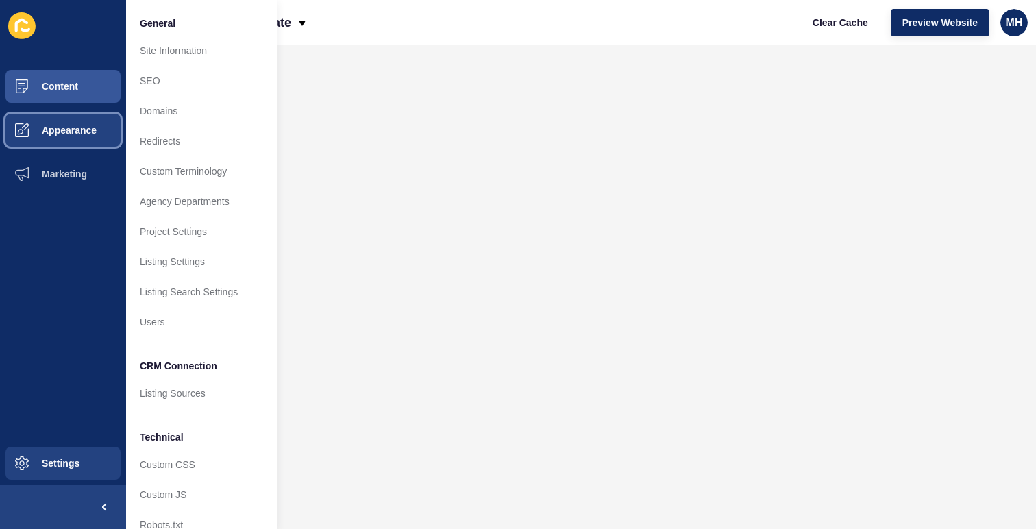
click at [66, 130] on span "Appearance" at bounding box center [47, 130] width 99 height 11
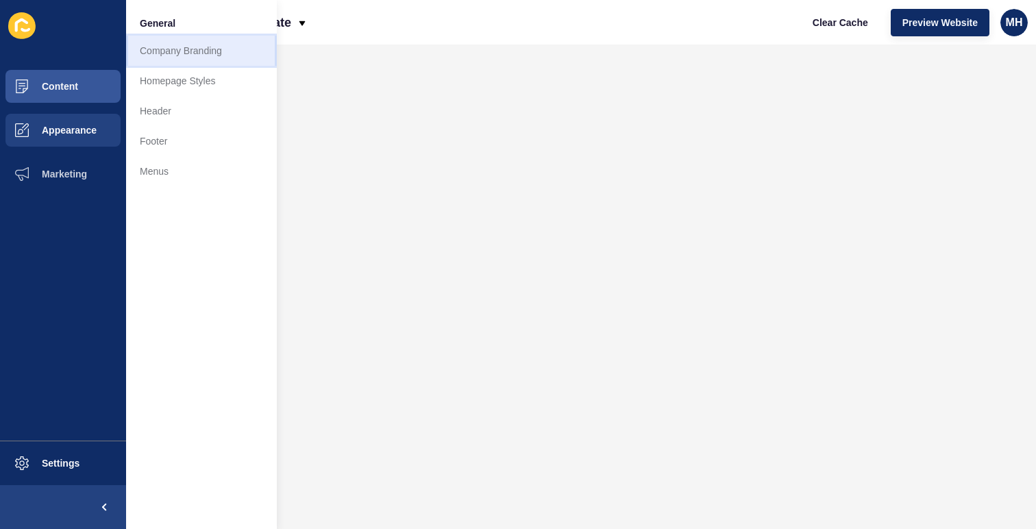
click at [184, 47] on link "Company Branding" at bounding box center [201, 51] width 151 height 30
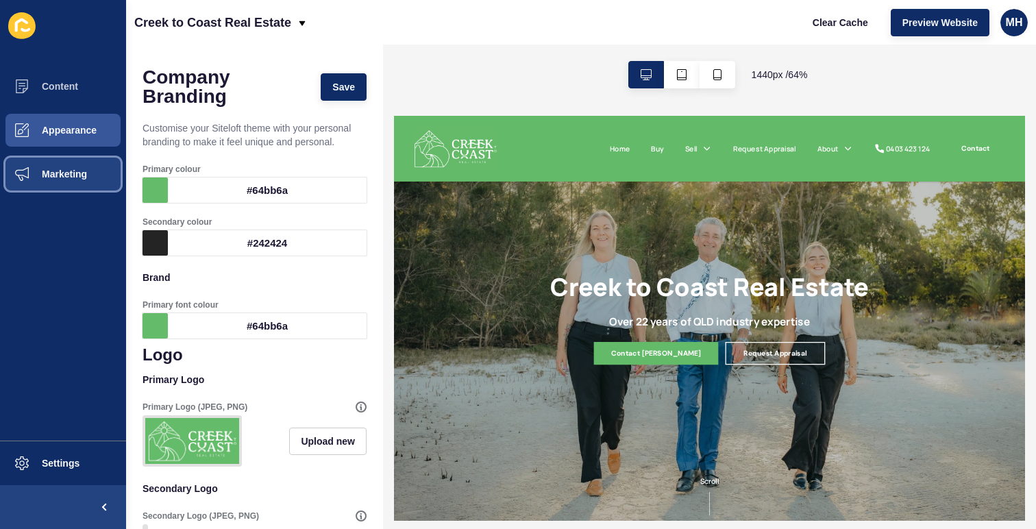
click at [73, 173] on span "Marketing" at bounding box center [42, 174] width 89 height 11
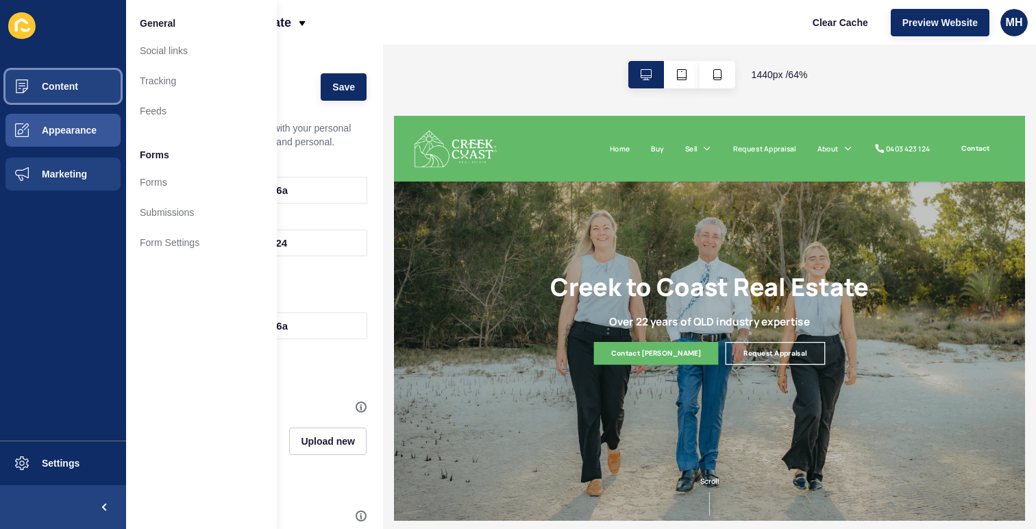
click at [97, 86] on button "Content" at bounding box center [63, 86] width 126 height 44
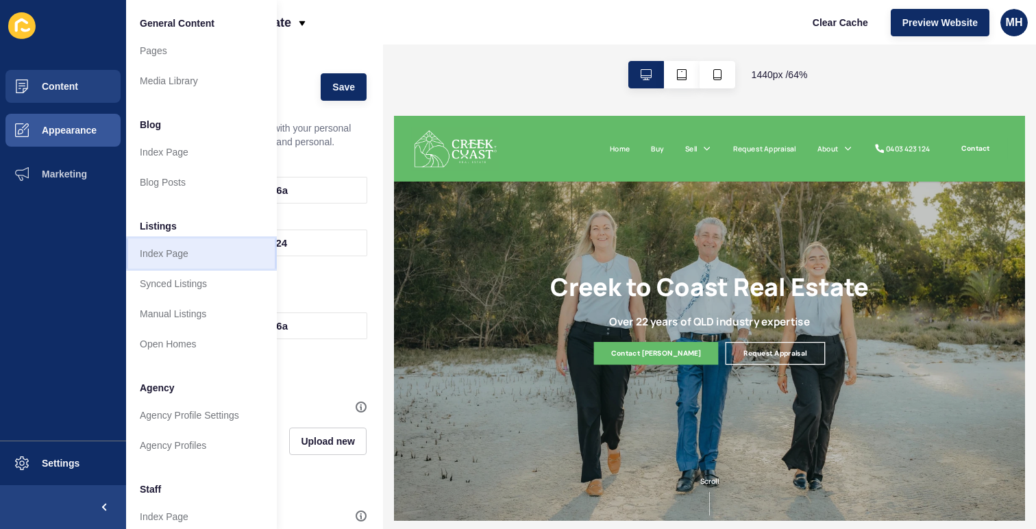
click at [193, 262] on link "Index Page" at bounding box center [201, 253] width 151 height 30
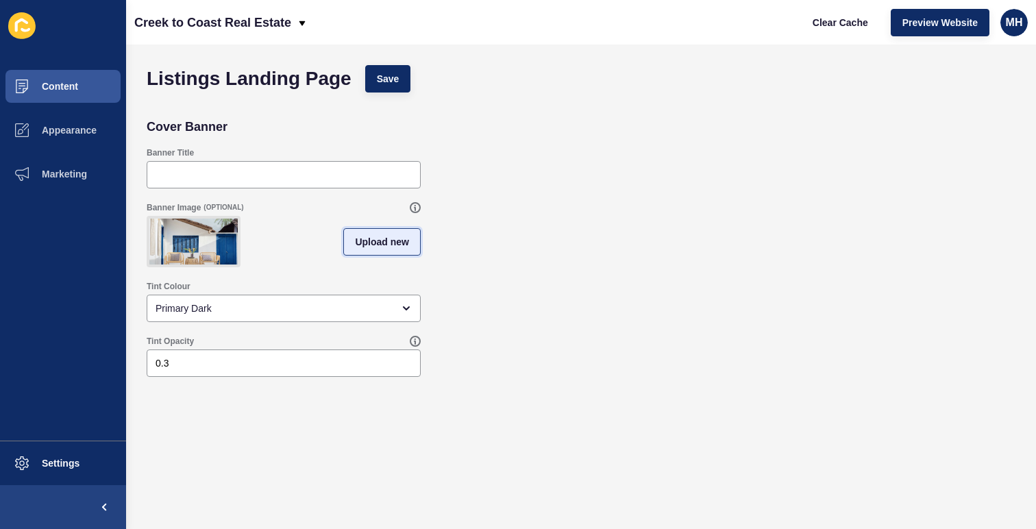
click at [382, 249] on button "Upload new" at bounding box center [381, 241] width 77 height 27
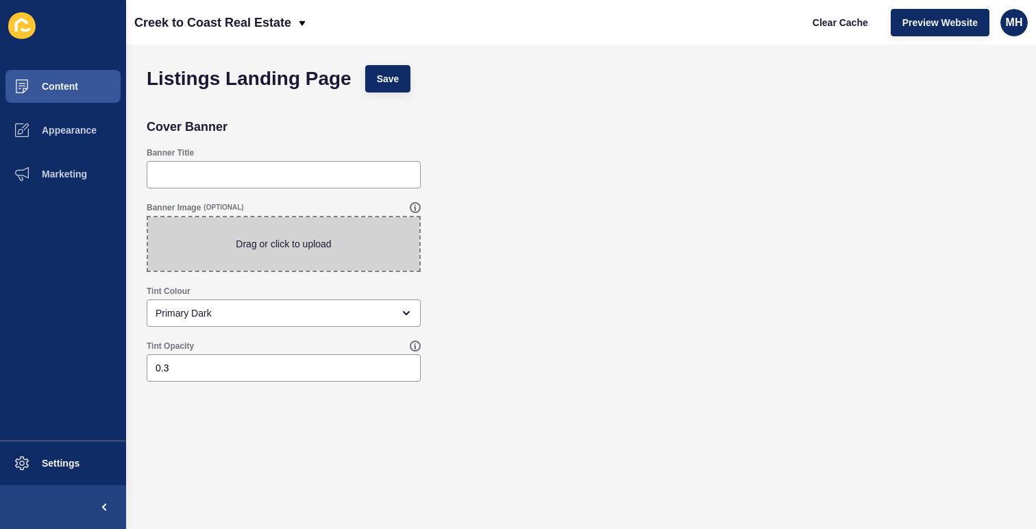
click at [358, 251] on span at bounding box center [283, 243] width 271 height 53
click at [148, 217] on input "Drag or click to upload" at bounding box center [148, 217] width 0 height 0
type input "C:\fakepath\Creek-to-coast-team.png"
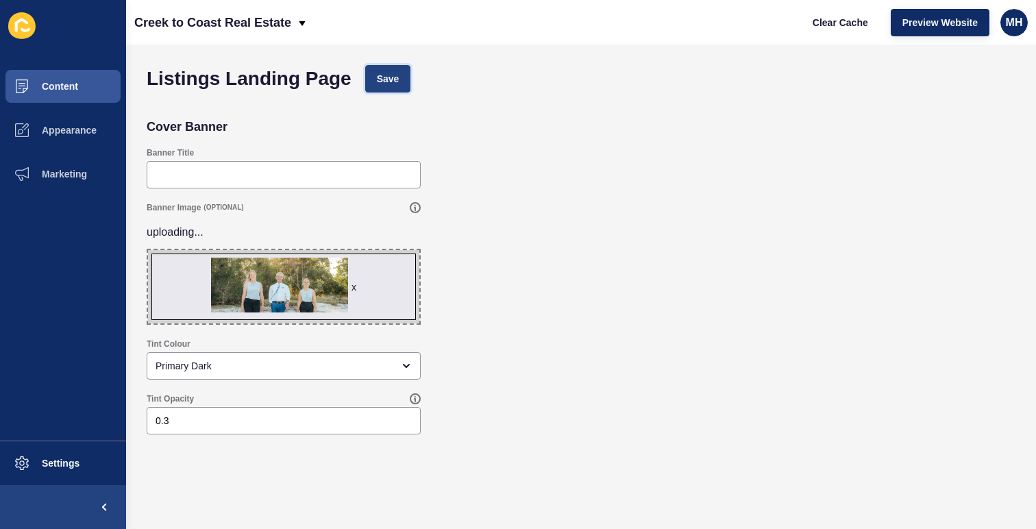
click at [397, 73] on span "Save" at bounding box center [388, 79] width 23 height 14
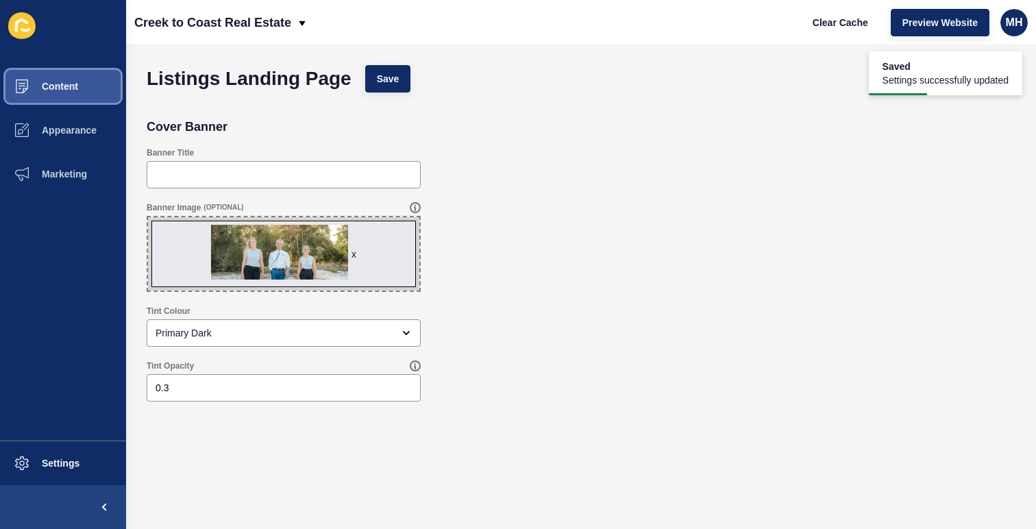
click at [76, 90] on span "Content" at bounding box center [38, 86] width 80 height 11
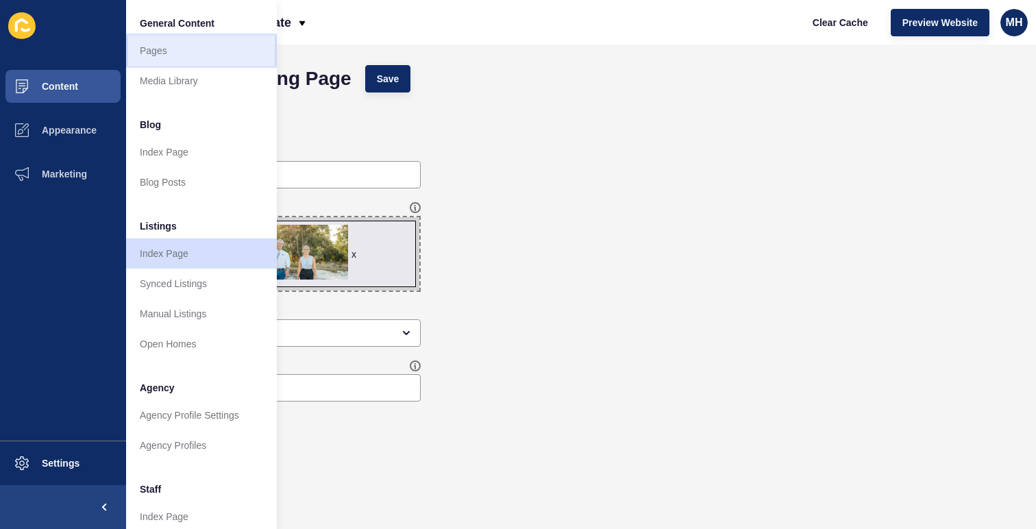
click at [191, 53] on link "Pages" at bounding box center [201, 51] width 151 height 30
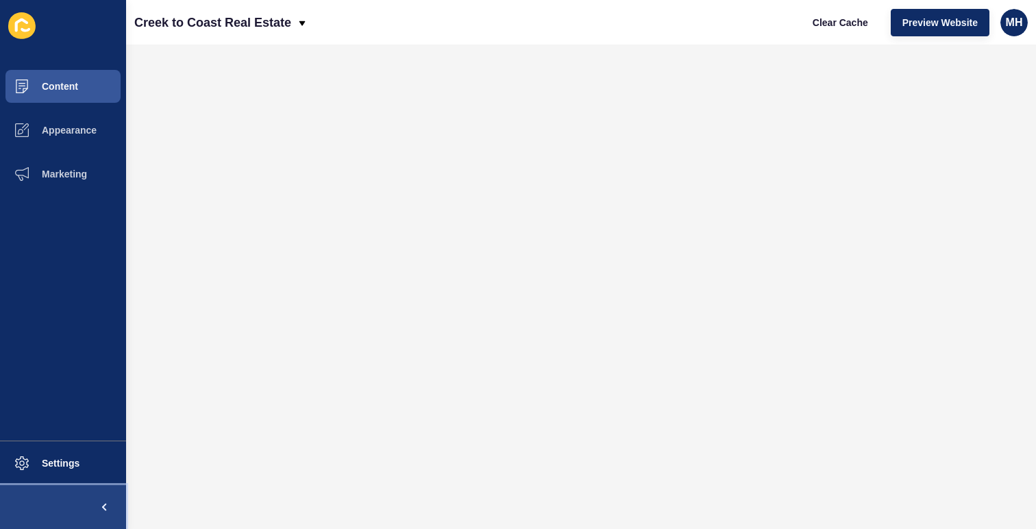
click at [107, 508] on span at bounding box center [104, 507] width 44 height 44
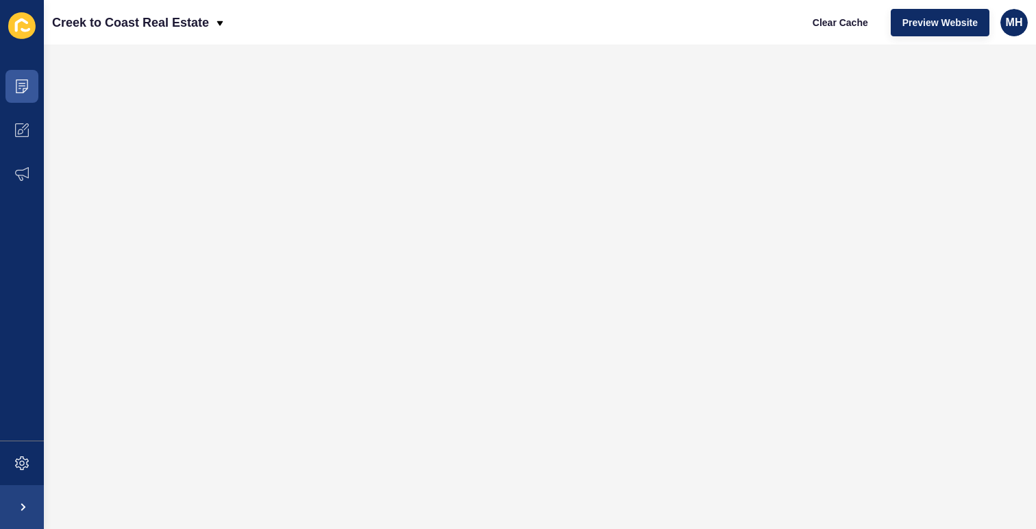
click at [29, 20] on icon at bounding box center [21, 25] width 27 height 27
click at [25, 29] on icon at bounding box center [26, 30] width 10 height 4
click at [23, 77] on span at bounding box center [22, 86] width 44 height 44
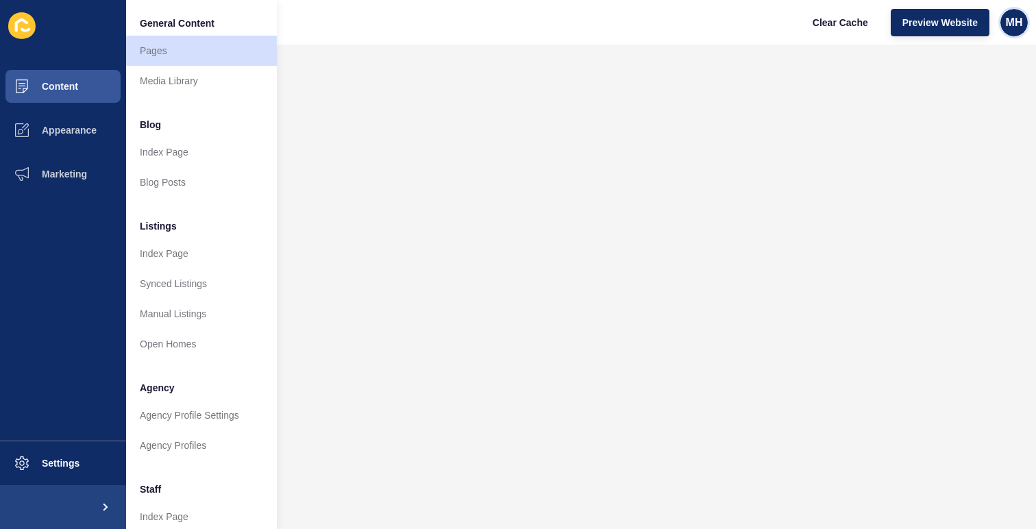
click at [1014, 24] on span "MH" at bounding box center [1014, 23] width 17 height 14
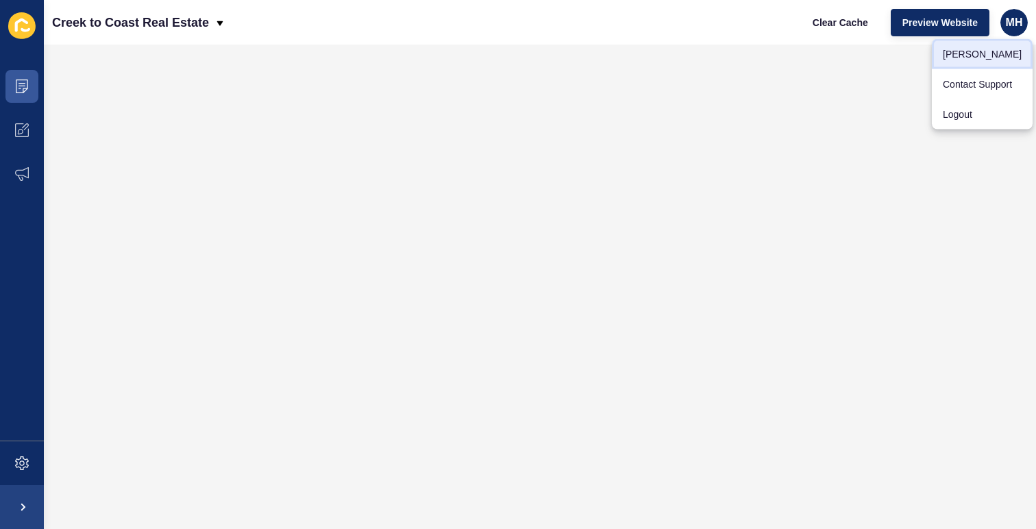
click at [1001, 48] on link "[PERSON_NAME]" at bounding box center [982, 54] width 101 height 30
click at [1012, 24] on span "MH" at bounding box center [1014, 23] width 17 height 14
click at [977, 56] on link "[PERSON_NAME]" at bounding box center [982, 54] width 101 height 30
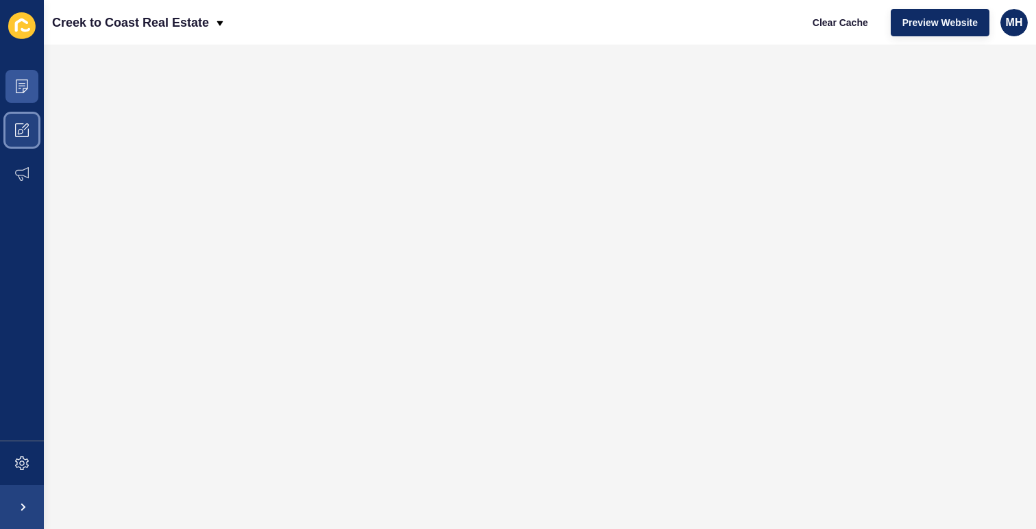
click at [23, 138] on span at bounding box center [22, 130] width 44 height 44
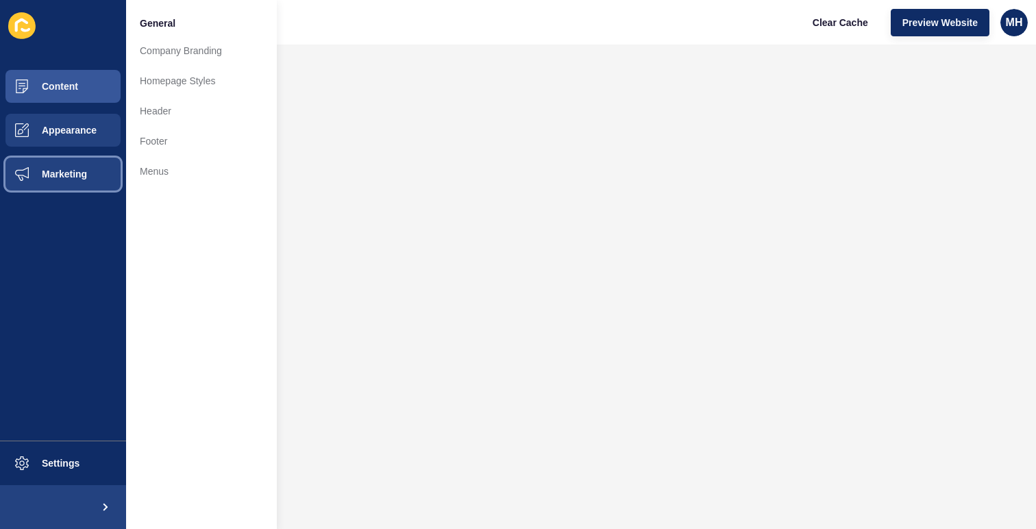
click at [45, 170] on span "Marketing" at bounding box center [42, 174] width 89 height 11
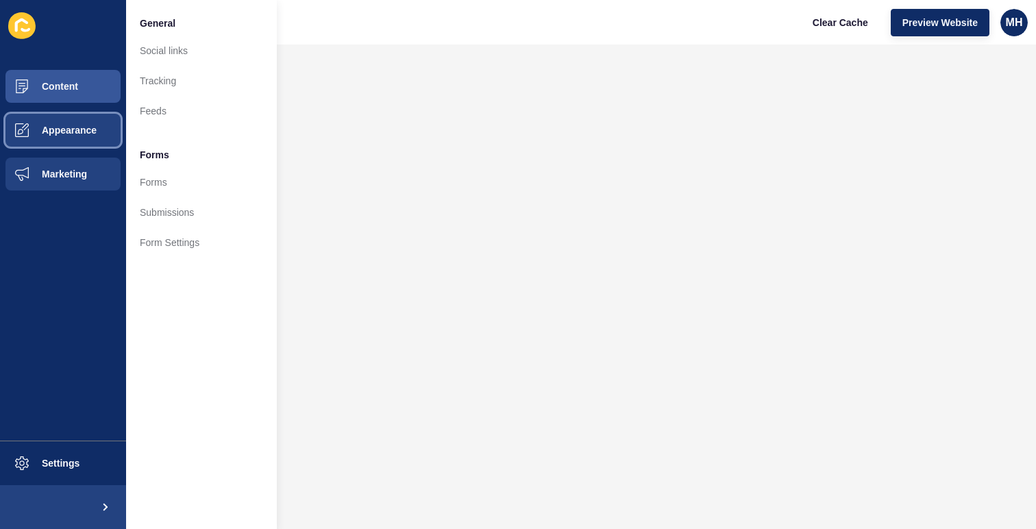
click at [62, 134] on span "Appearance" at bounding box center [47, 130] width 99 height 11
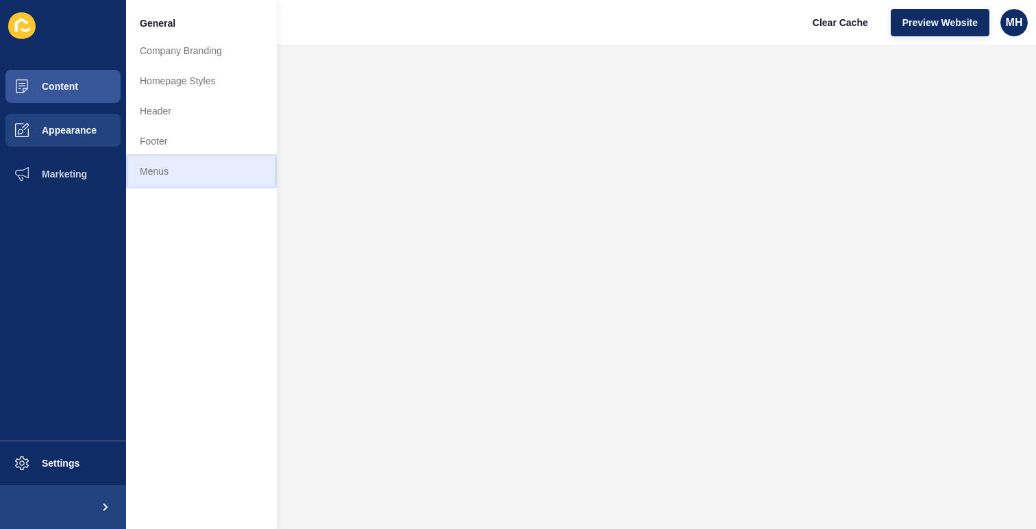
click at [177, 184] on link "Menus" at bounding box center [201, 171] width 151 height 30
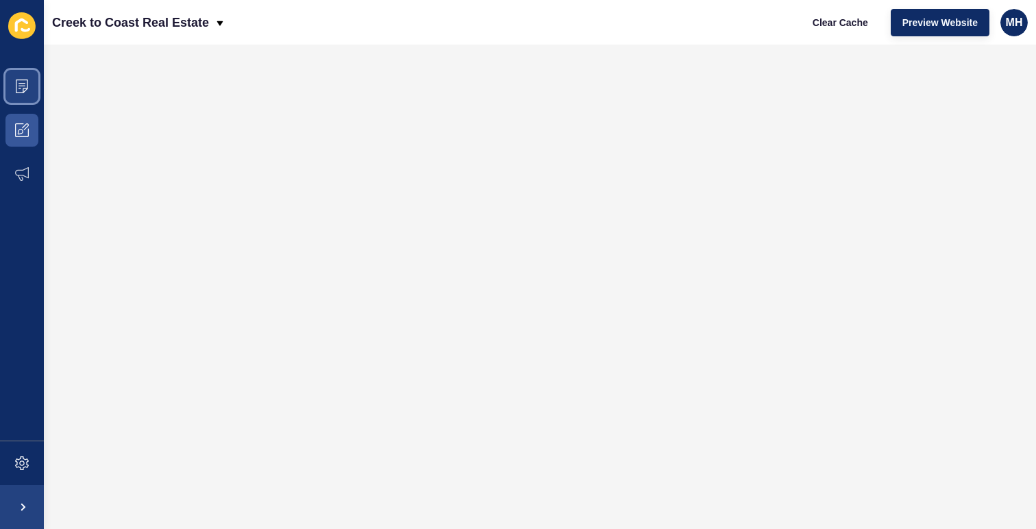
click at [25, 90] on icon at bounding box center [22, 86] width 12 height 14
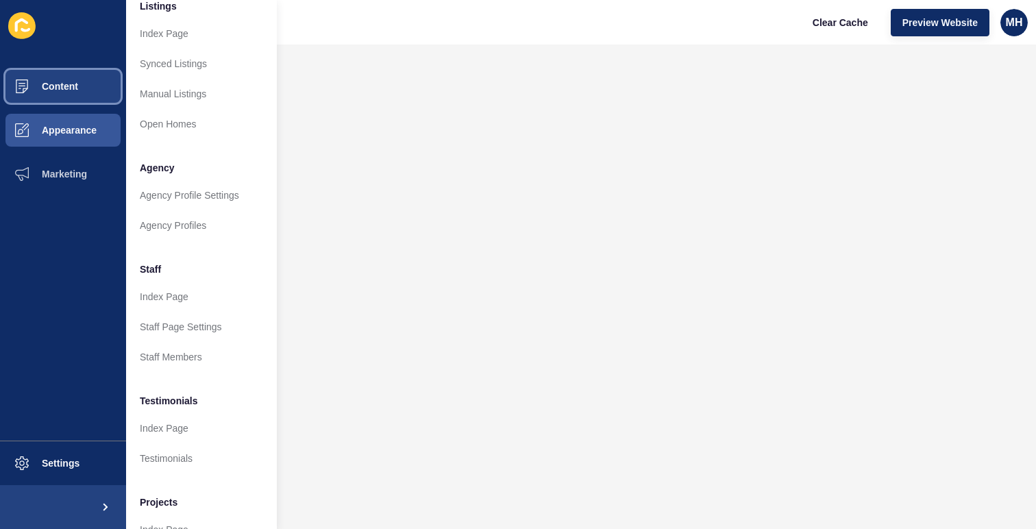
scroll to position [274, 0]
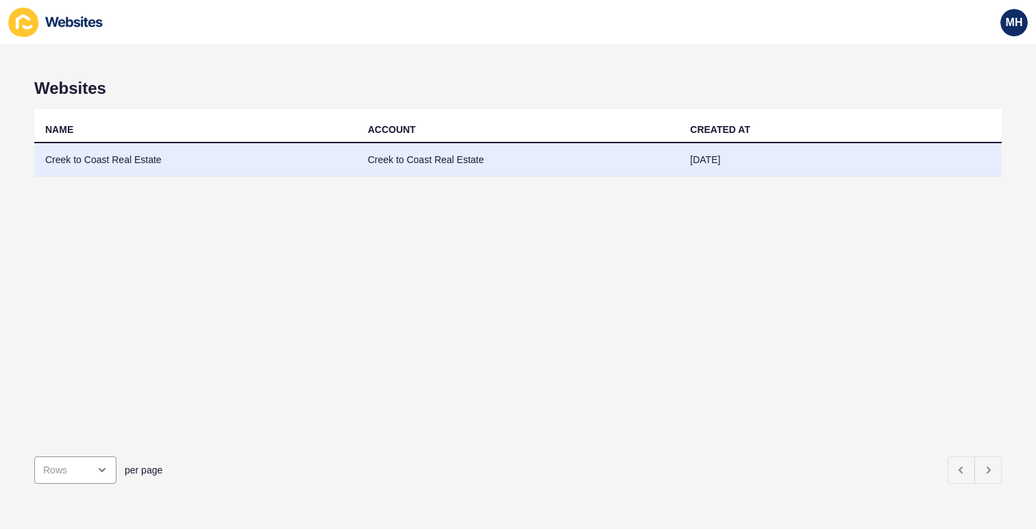
click at [149, 162] on td "Creek to Coast Real Estate" at bounding box center [195, 160] width 323 height 34
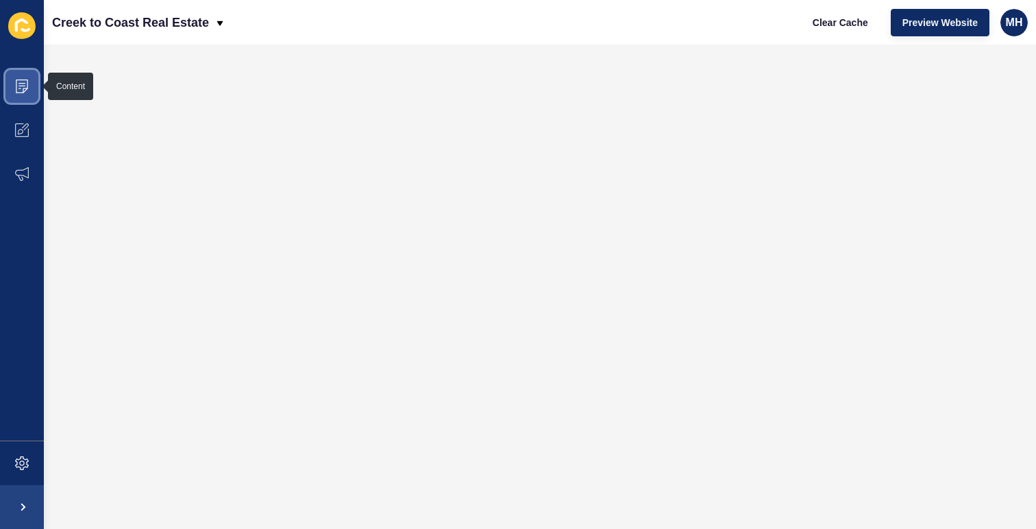
click at [33, 81] on span at bounding box center [22, 86] width 44 height 44
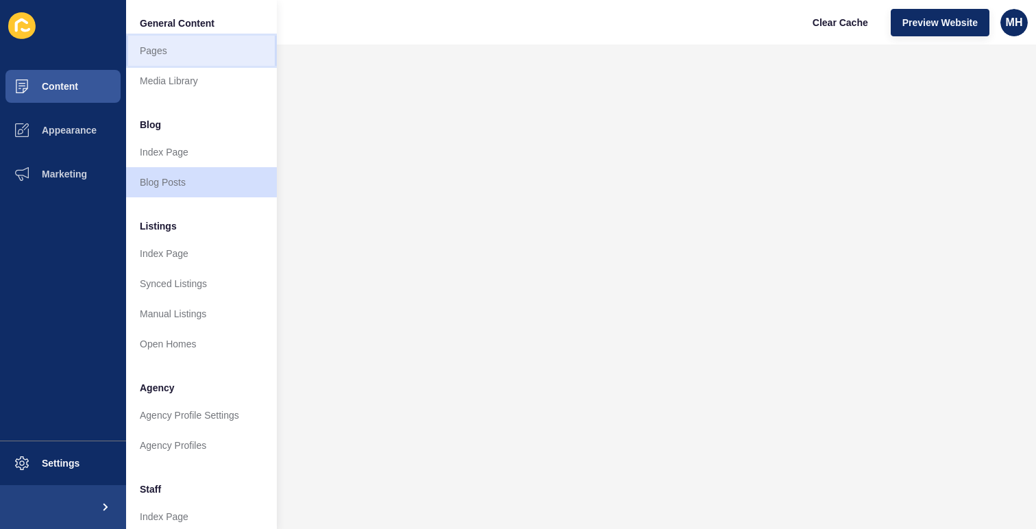
click at [205, 56] on link "Pages" at bounding box center [201, 51] width 151 height 30
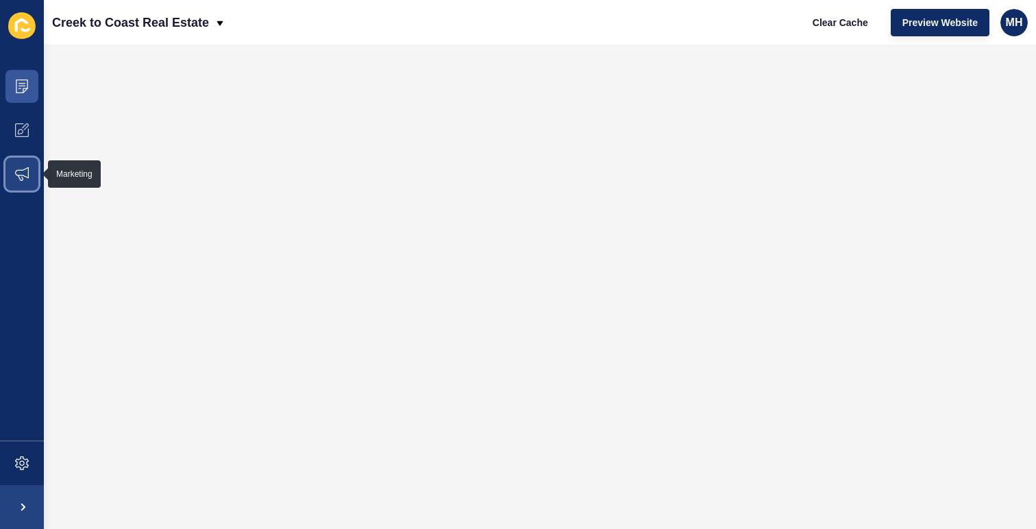
click at [21, 181] on span at bounding box center [22, 174] width 44 height 44
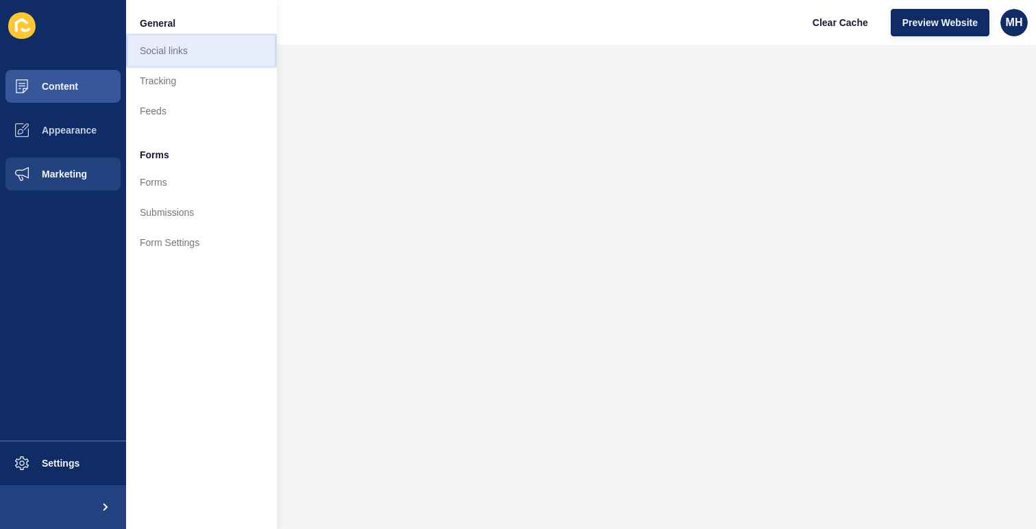
click at [215, 47] on link "Social links" at bounding box center [201, 51] width 151 height 30
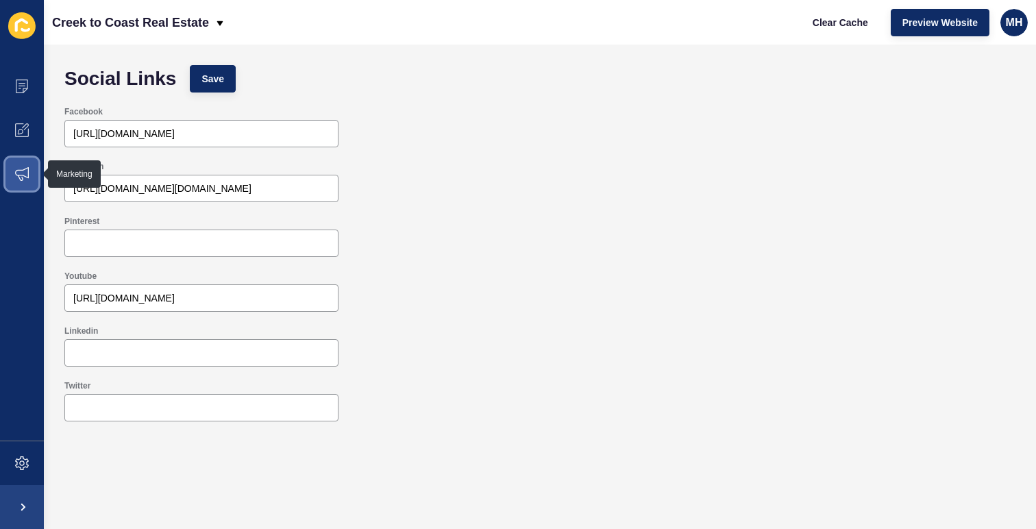
click at [27, 175] on icon at bounding box center [22, 174] width 14 height 14
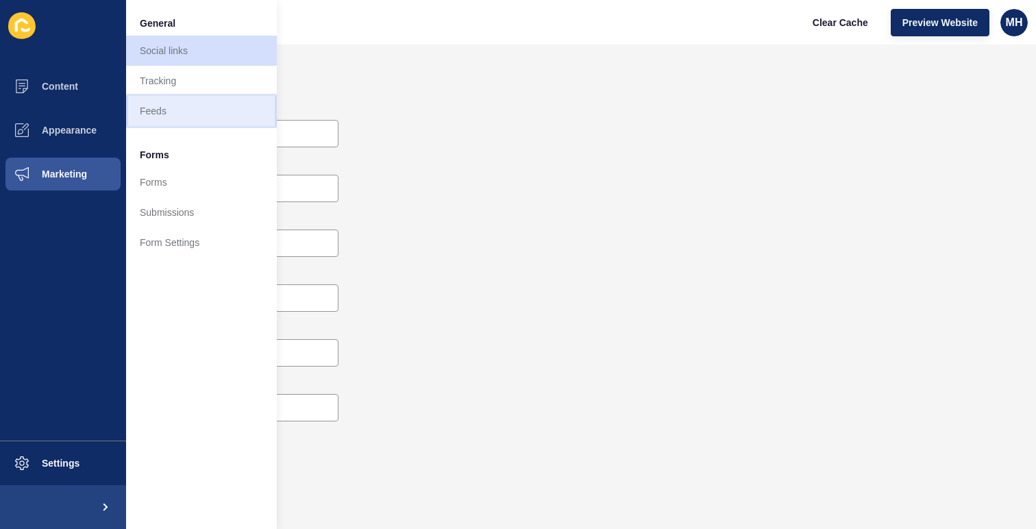
click at [186, 123] on link "Feeds" at bounding box center [201, 111] width 151 height 30
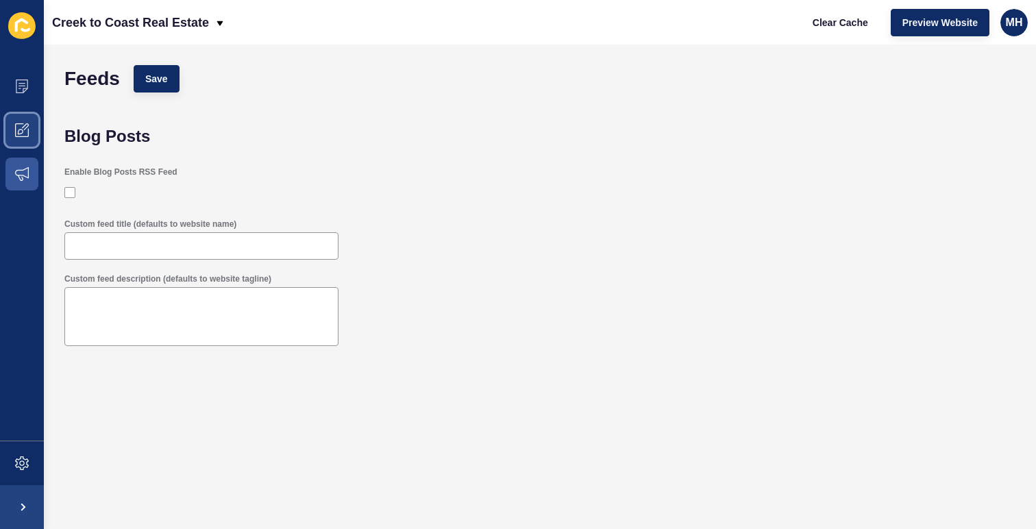
click at [23, 136] on icon at bounding box center [22, 130] width 14 height 14
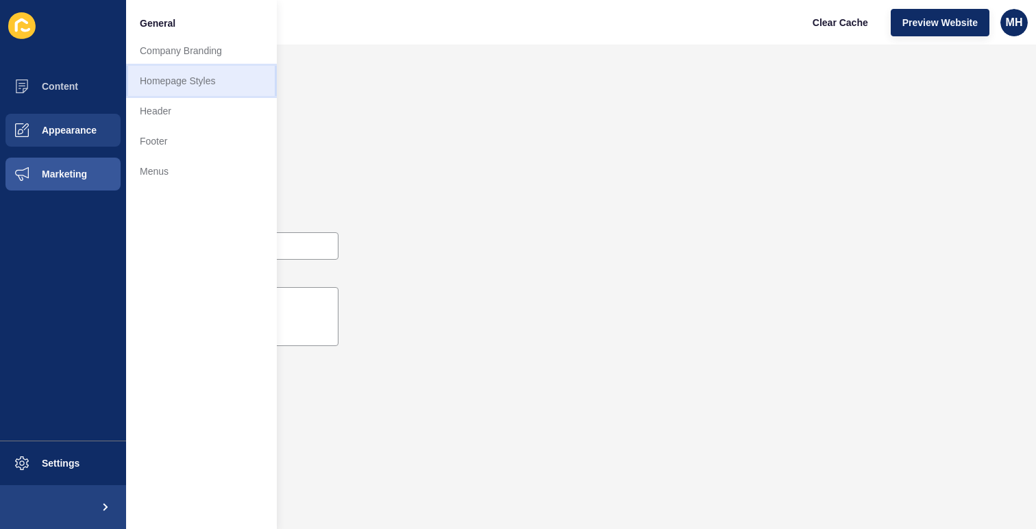
click at [217, 84] on link "Homepage Styles" at bounding box center [201, 81] width 151 height 30
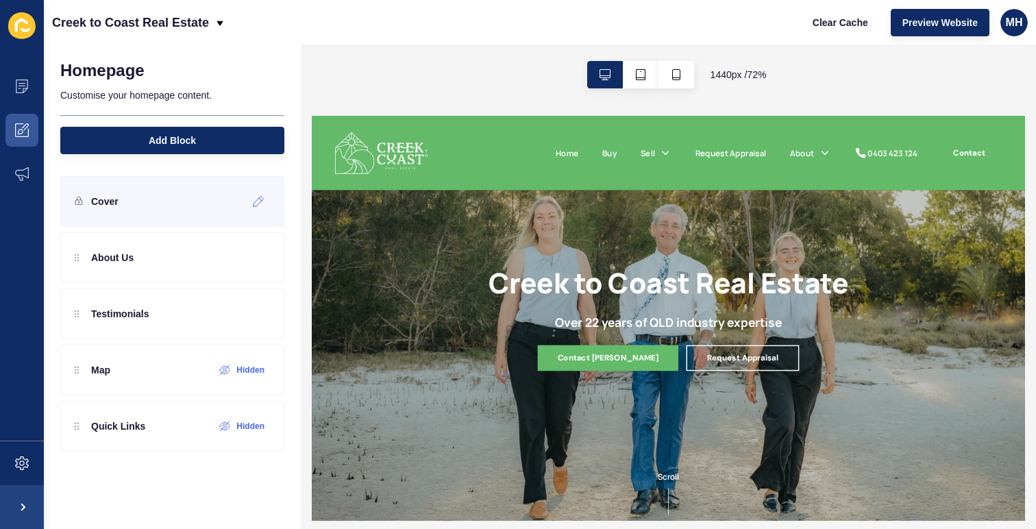
click at [177, 202] on div "Cover" at bounding box center [172, 201] width 224 height 51
click at [261, 204] on icon at bounding box center [259, 201] width 12 height 11
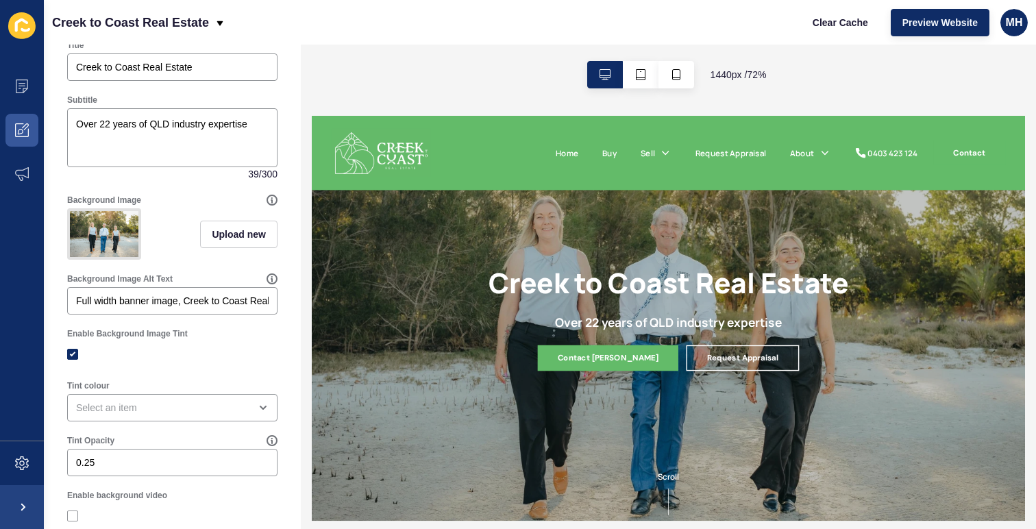
scroll to position [126, 0]
click at [215, 236] on span "Upload new" at bounding box center [239, 233] width 54 height 14
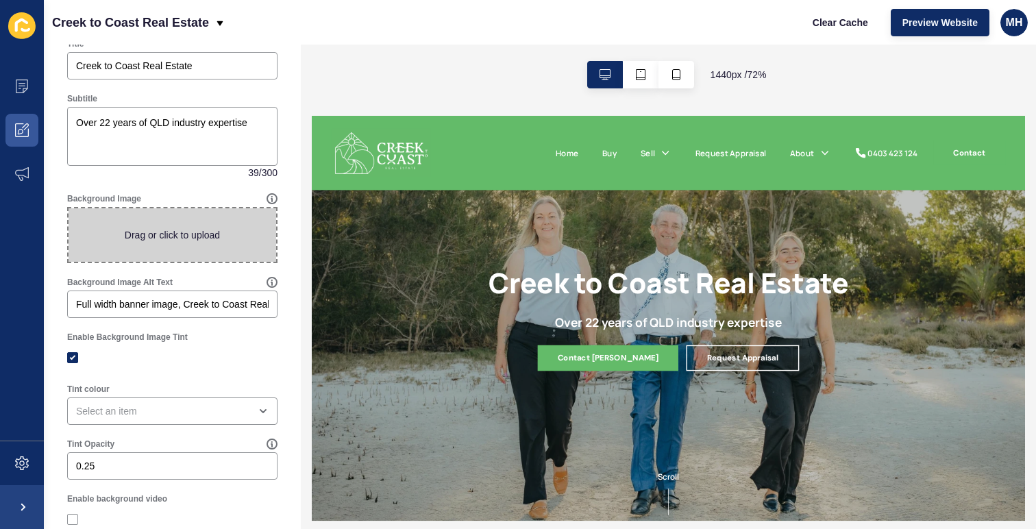
click at [175, 245] on span at bounding box center [173, 234] width 208 height 53
click at [69, 208] on input "Drag or click to upload" at bounding box center [69, 208] width 0 height 0
type input "C:\fakepath\Creek-to-coast-team.png"
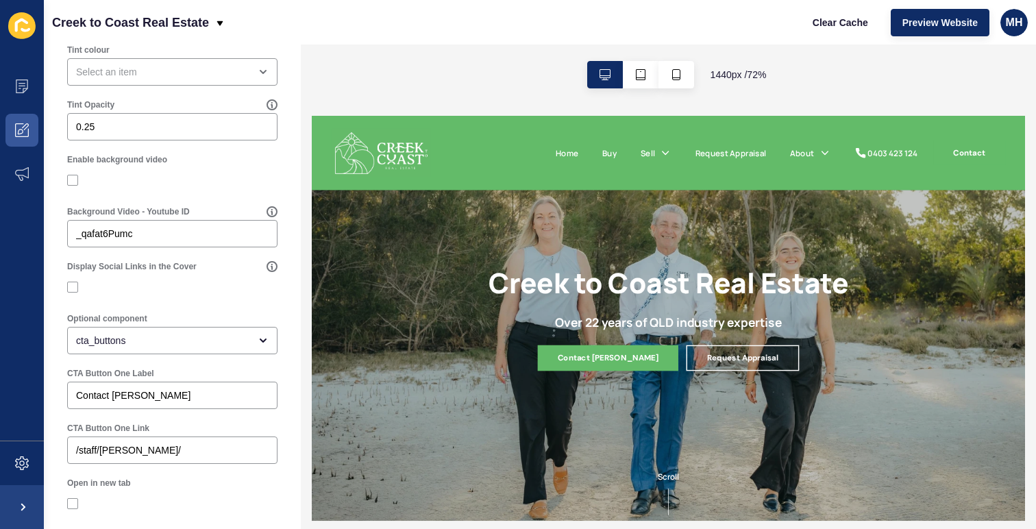
scroll to position [0, 0]
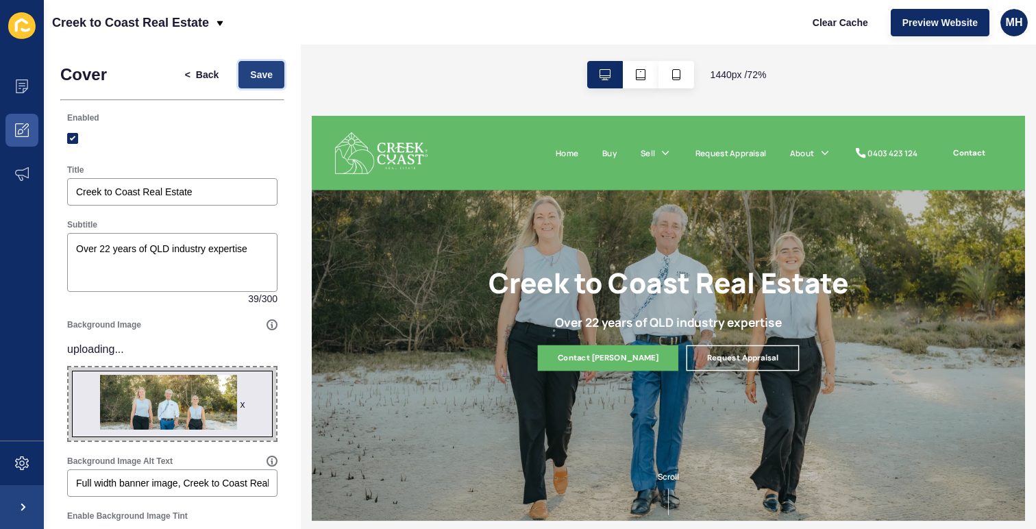
click at [266, 73] on span "Save" at bounding box center [261, 75] width 23 height 14
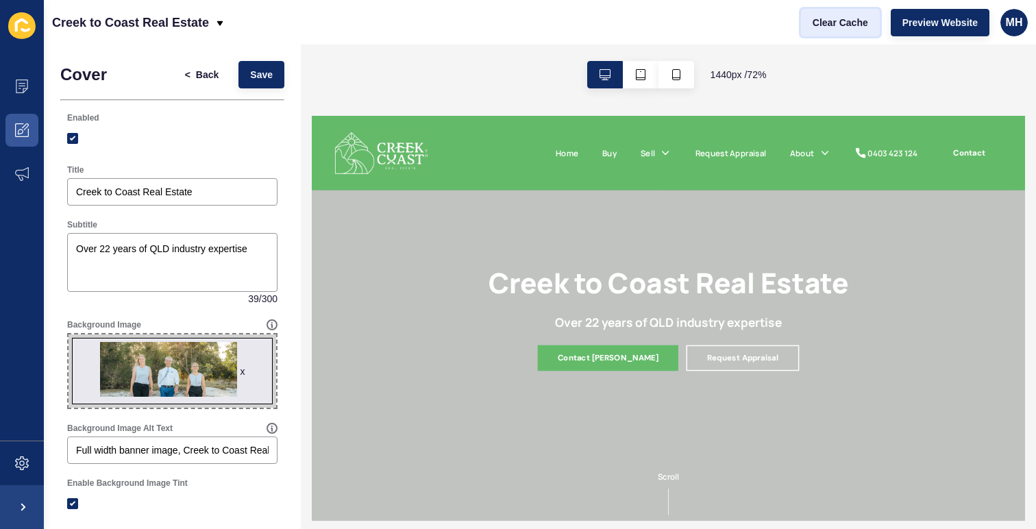
click at [853, 29] on button "Clear Cache" at bounding box center [840, 22] width 79 height 27
click at [254, 73] on span "Save" at bounding box center [261, 75] width 23 height 14
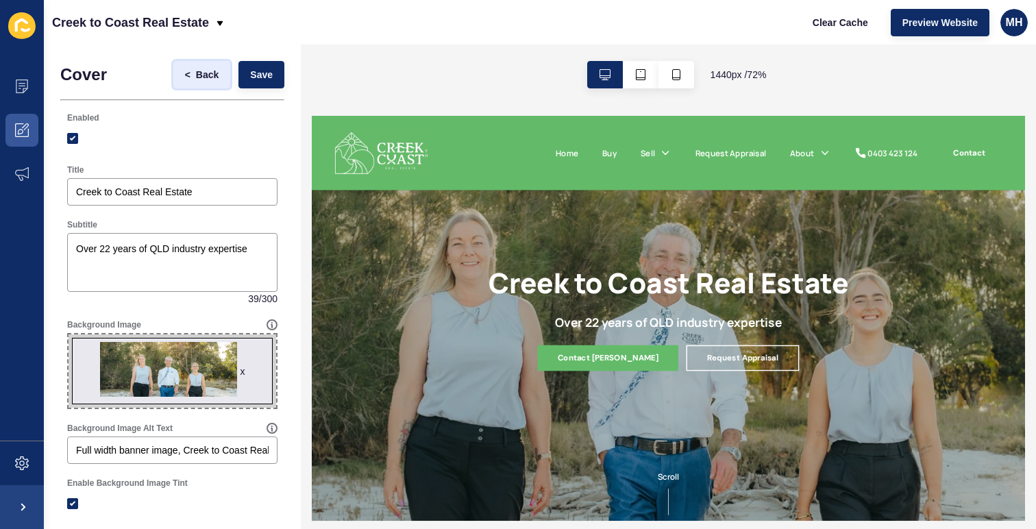
click at [206, 84] on button "< Back" at bounding box center [202, 74] width 58 height 27
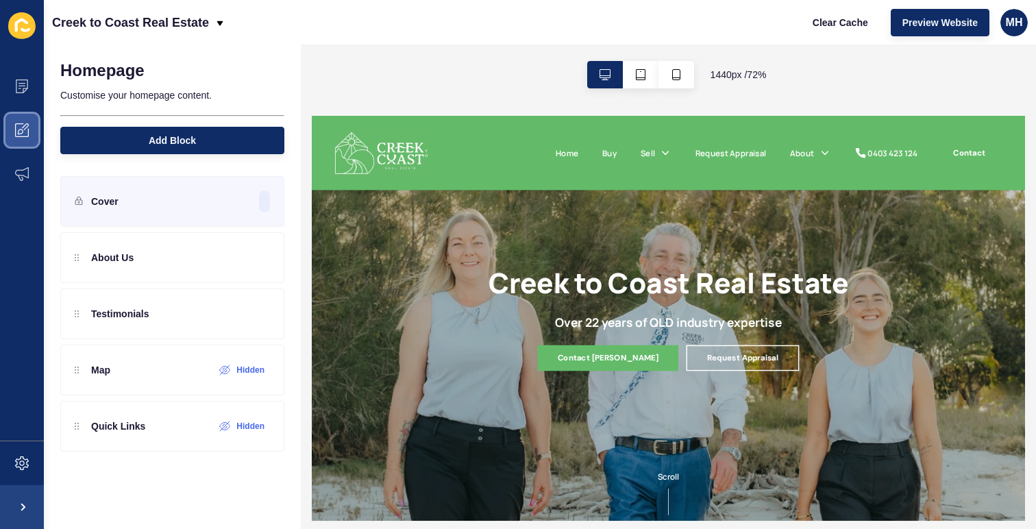
click at [26, 125] on icon at bounding box center [22, 130] width 14 height 14
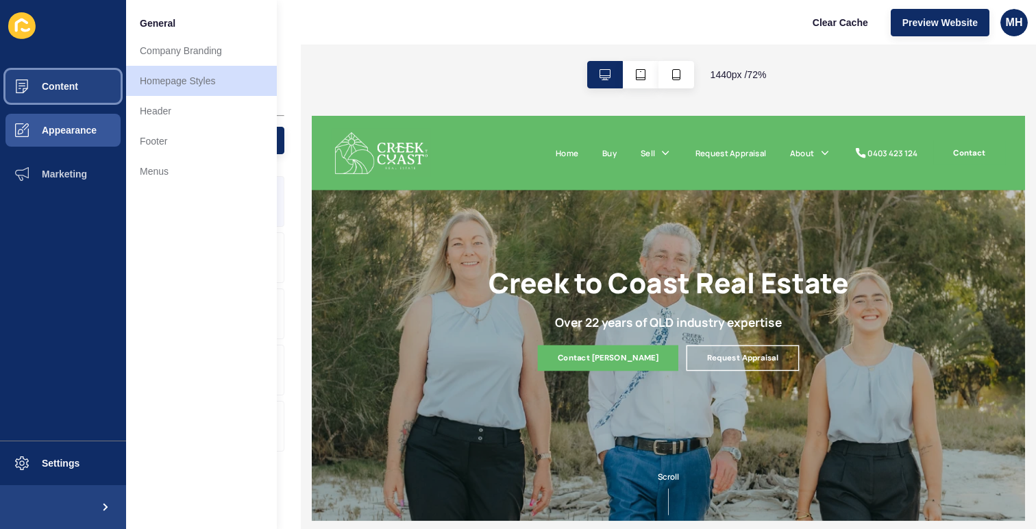
click at [71, 97] on button "Content" at bounding box center [63, 86] width 126 height 44
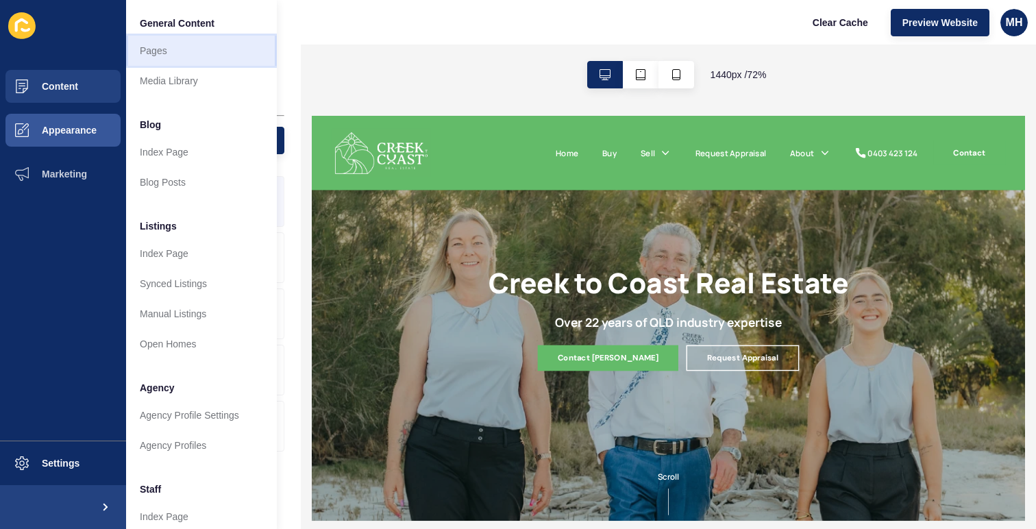
click at [199, 58] on link "Pages" at bounding box center [201, 51] width 151 height 30
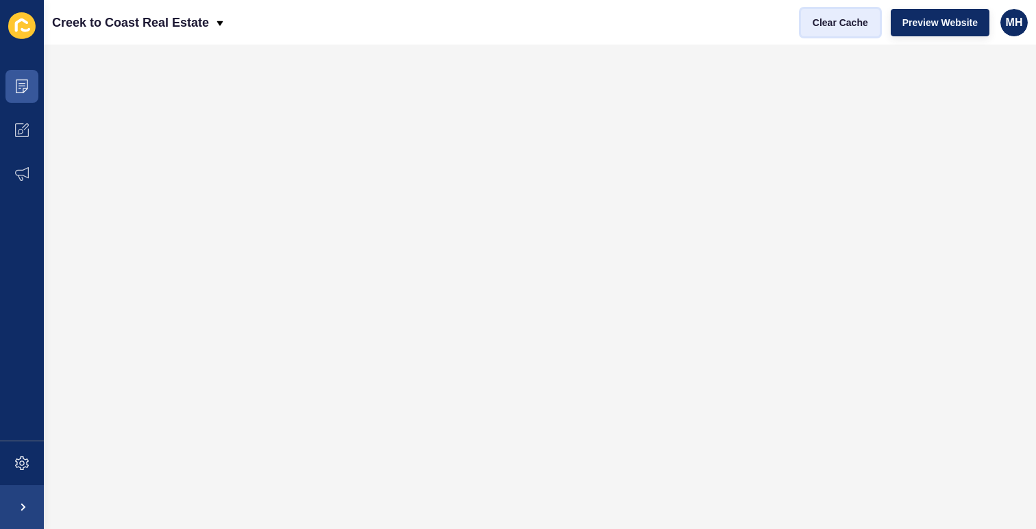
click at [836, 25] on span "Clear Cache" at bounding box center [841, 23] width 56 height 14
click at [918, 28] on span "Preview Website" at bounding box center [940, 23] width 75 height 14
click at [28, 84] on icon at bounding box center [22, 86] width 14 height 14
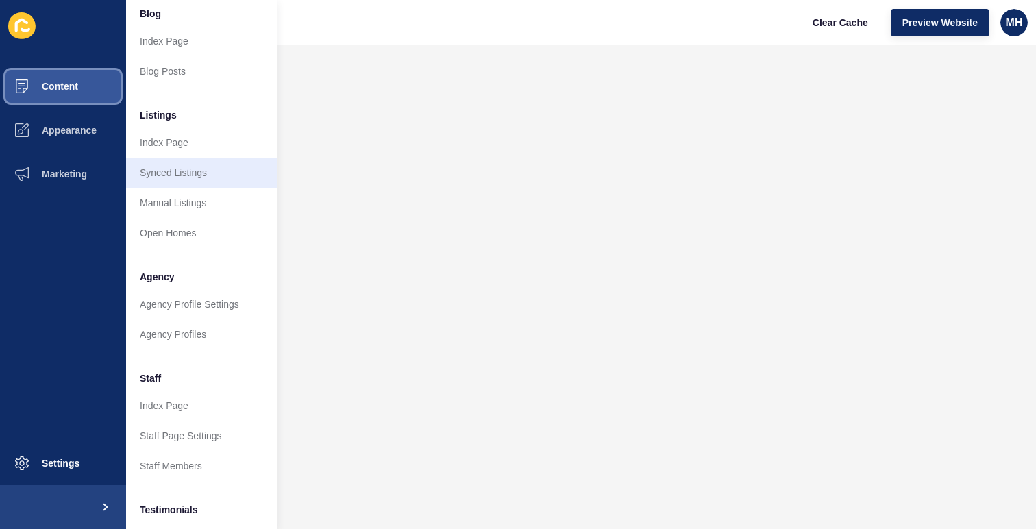
scroll to position [121, 0]
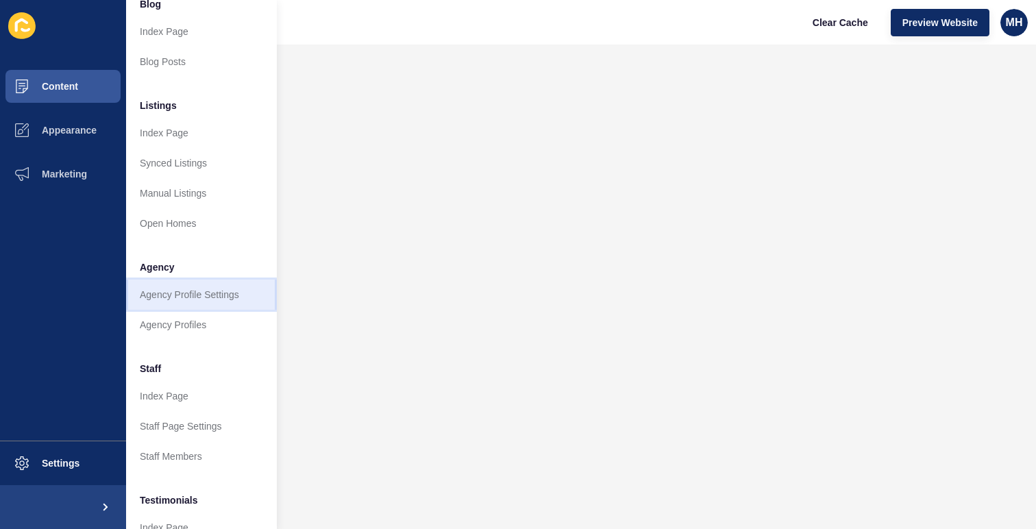
click at [210, 298] on link "Agency Profile Settings" at bounding box center [201, 295] width 151 height 30
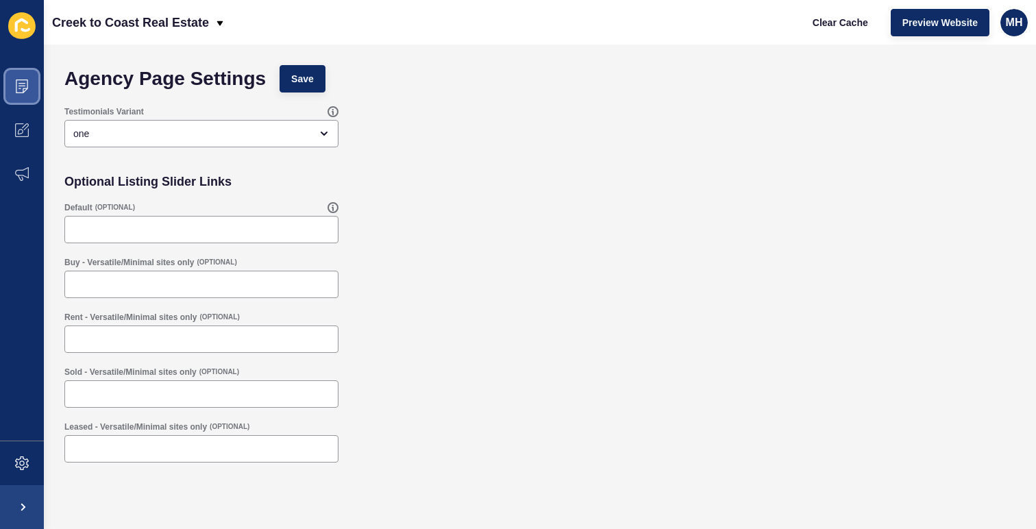
click at [24, 83] on icon at bounding box center [22, 83] width 7 height 1
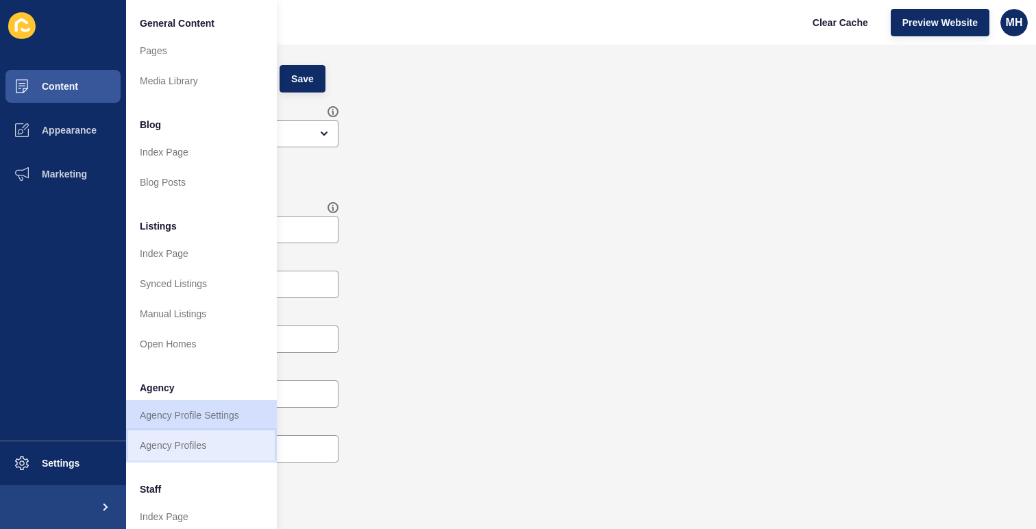
click at [184, 443] on link "Agency Profiles" at bounding box center [201, 445] width 151 height 30
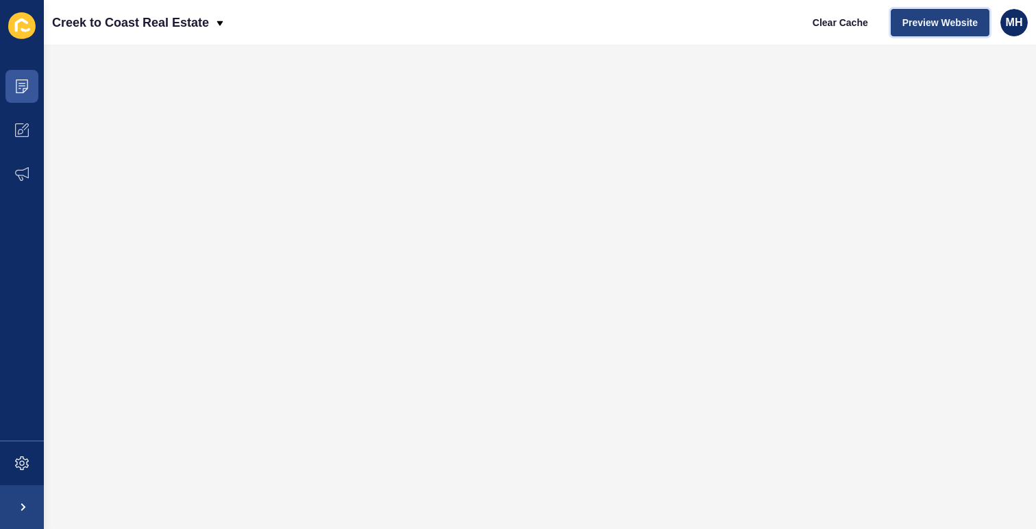
click at [924, 16] on span "Preview Website" at bounding box center [940, 23] width 75 height 14
